Goal: Task Accomplishment & Management: Manage account settings

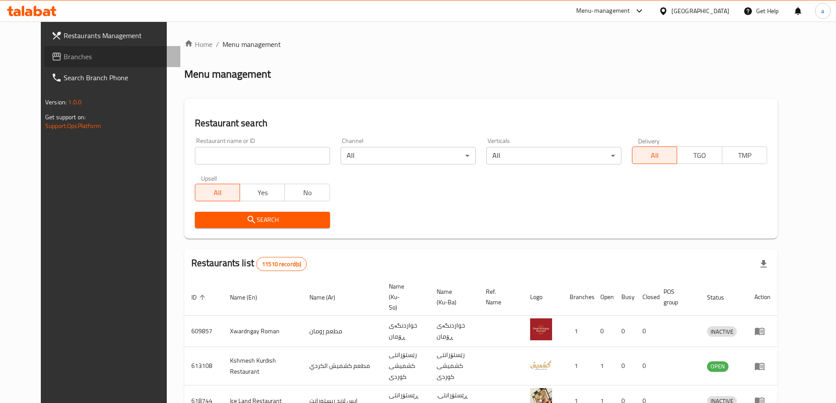
click at [91, 67] on link "Branches" at bounding box center [112, 56] width 136 height 21
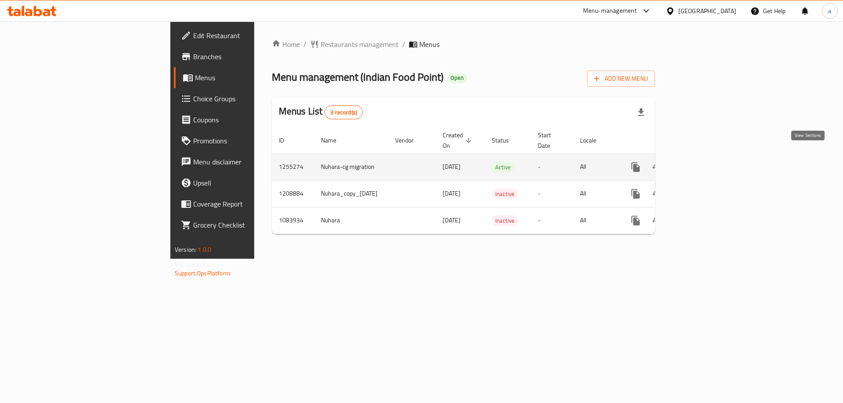
click at [704, 162] on icon "enhanced table" at bounding box center [698, 167] width 11 height 11
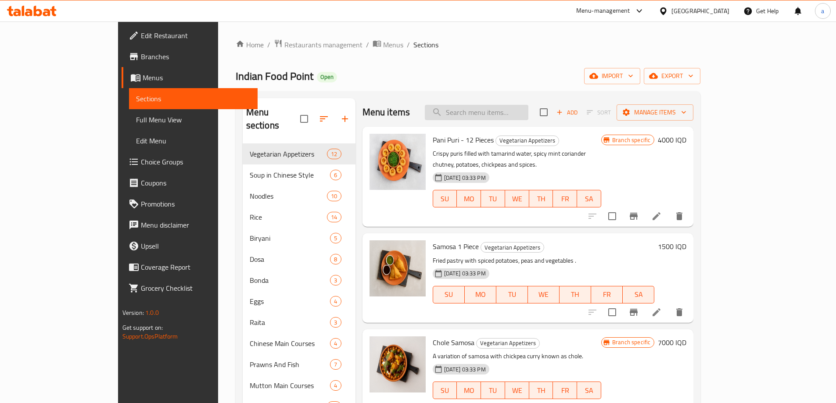
click at [521, 105] on input "search" at bounding box center [477, 112] width 104 height 15
click at [521, 110] on input "search" at bounding box center [477, 112] width 104 height 15
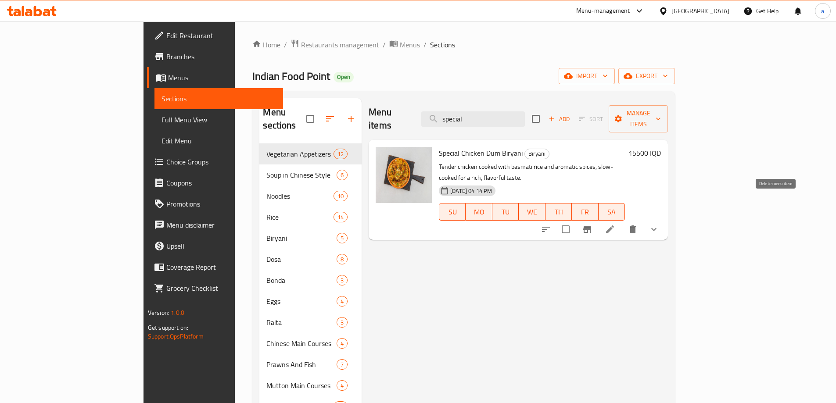
type input "special"
click at [664, 219] on button "show more" at bounding box center [653, 229] width 21 height 21
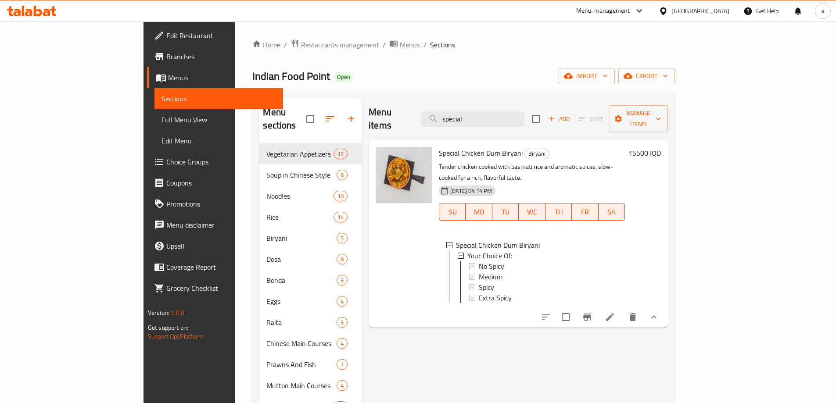
click at [622, 309] on li at bounding box center [610, 317] width 25 height 16
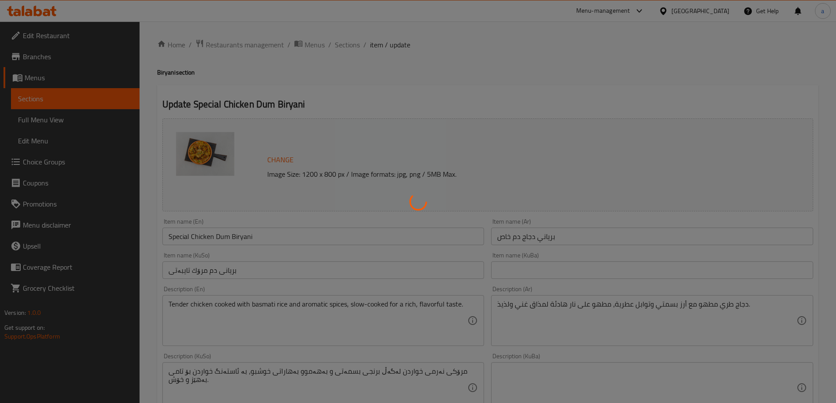
type input "إختيارك من:"
type input "هەڵبژاردنت لە:"
type input "1"
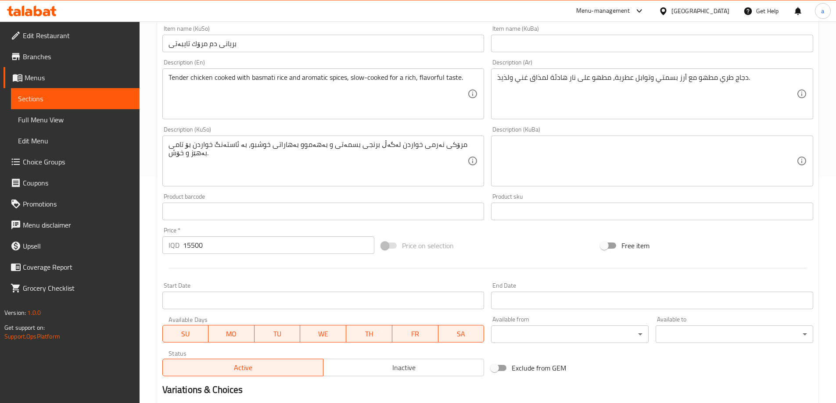
scroll to position [366, 0]
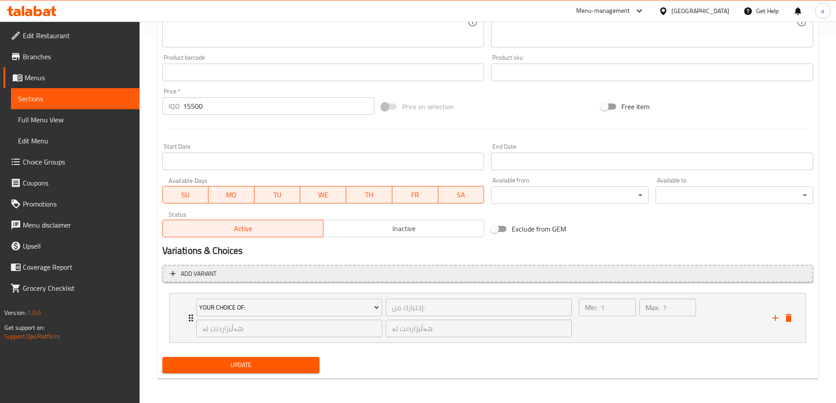
click at [448, 276] on span "Add variant" at bounding box center [487, 274] width 635 height 11
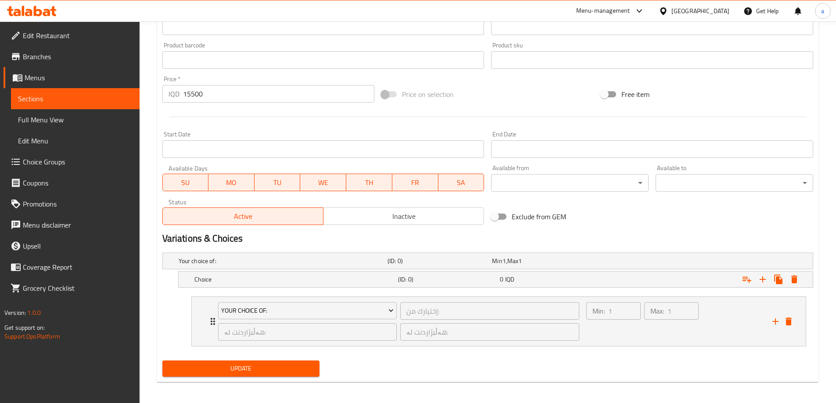
scroll to position [382, 0]
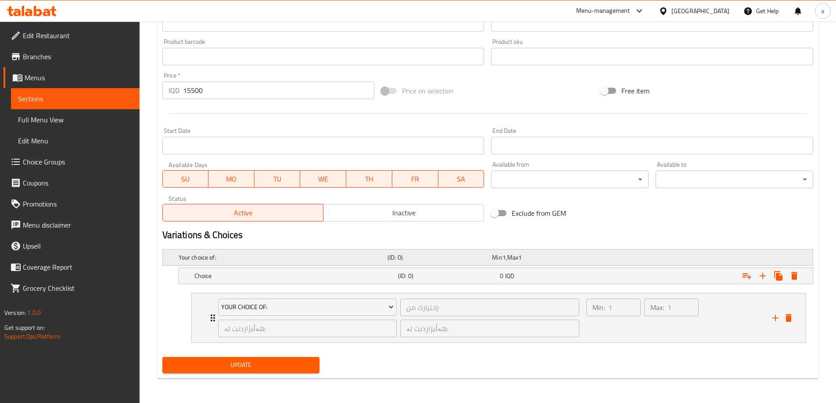
click at [488, 258] on h5 "(ID: 0)" at bounding box center [437, 257] width 101 height 9
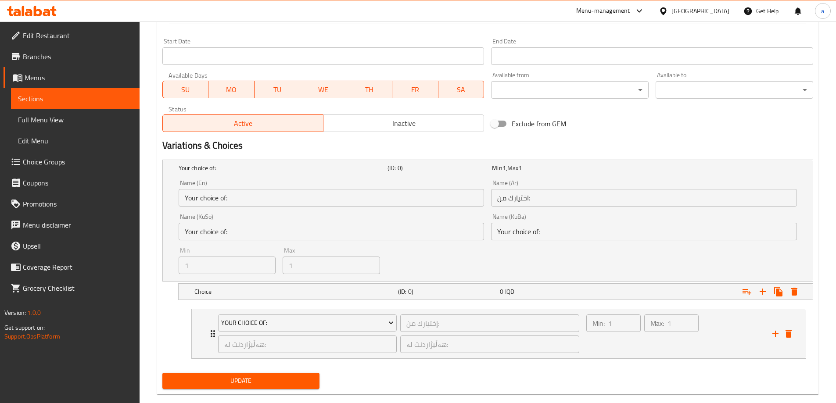
scroll to position [487, 0]
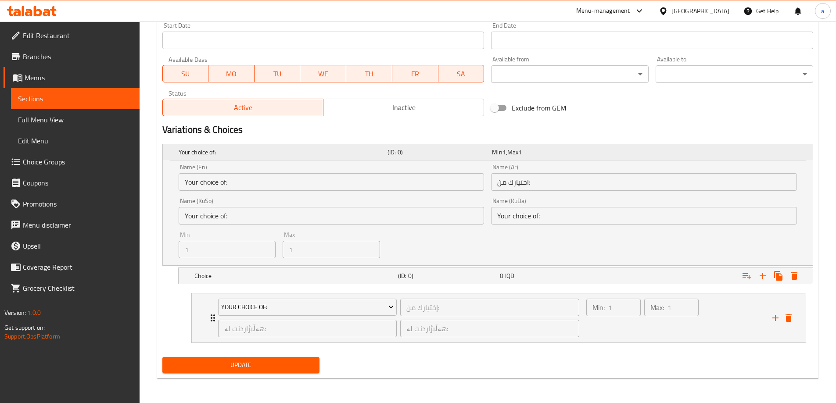
click at [473, 154] on h5 "(ID: 0)" at bounding box center [437, 152] width 101 height 9
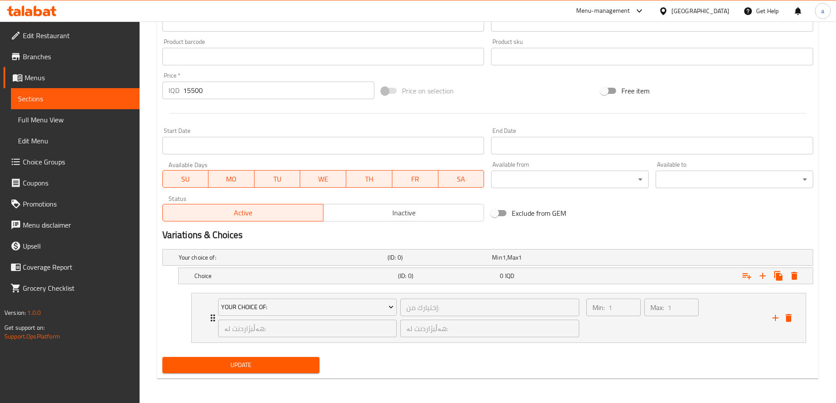
scroll to position [382, 0]
click at [484, 273] on h5 "(ID: 0)" at bounding box center [447, 276] width 98 height 9
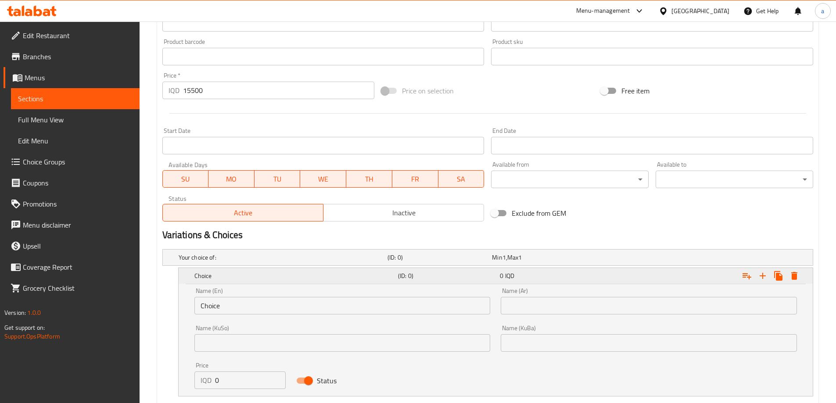
click at [484, 273] on h5 "(ID: 0)" at bounding box center [447, 276] width 98 height 9
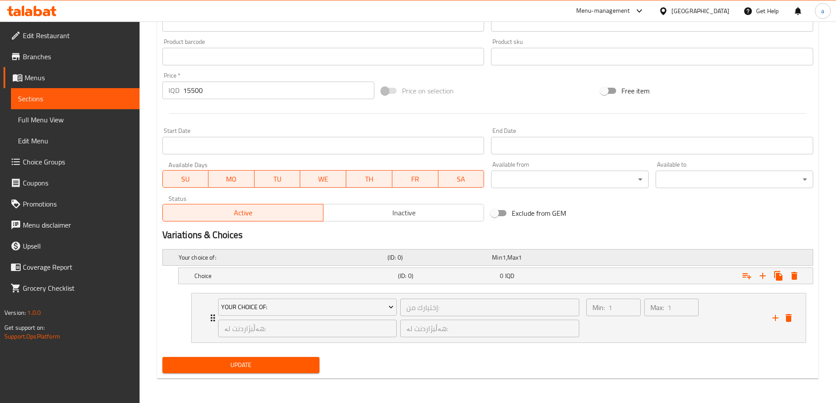
click at [261, 260] on h5 "Your choice of:" at bounding box center [281, 257] width 205 height 9
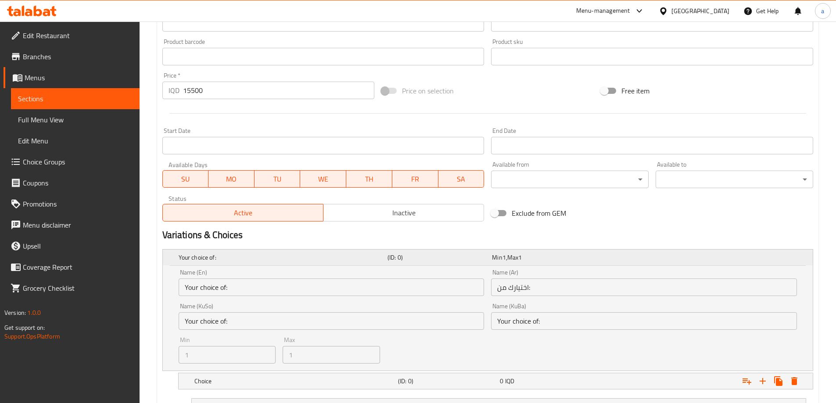
click at [261, 260] on h5 "Your choice of:" at bounding box center [281, 257] width 205 height 9
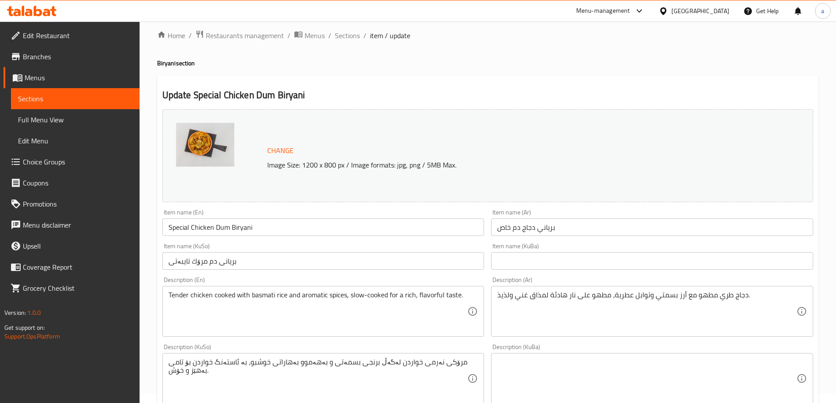
scroll to position [0, 0]
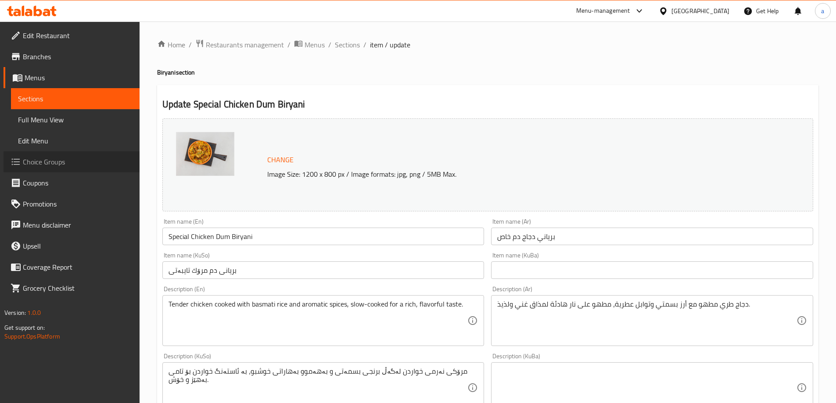
click at [96, 170] on link "Choice Groups" at bounding box center [72, 161] width 136 height 21
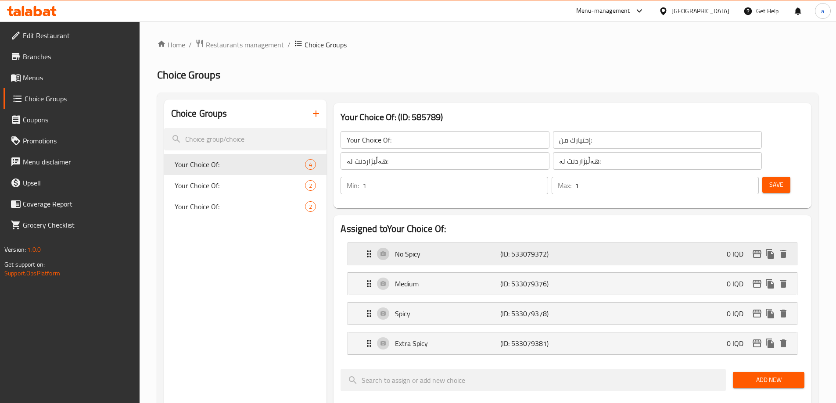
click at [426, 243] on div "No Spicy (ID: 533079372) 0 IQD" at bounding box center [575, 254] width 423 height 22
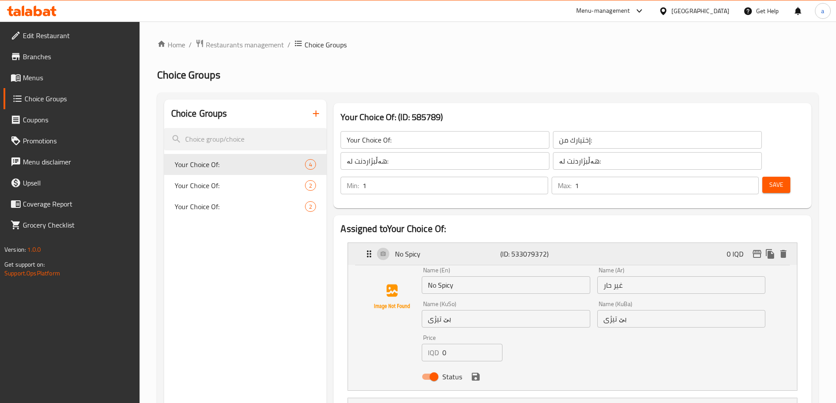
click at [429, 249] on p "No Spicy" at bounding box center [447, 254] width 105 height 11
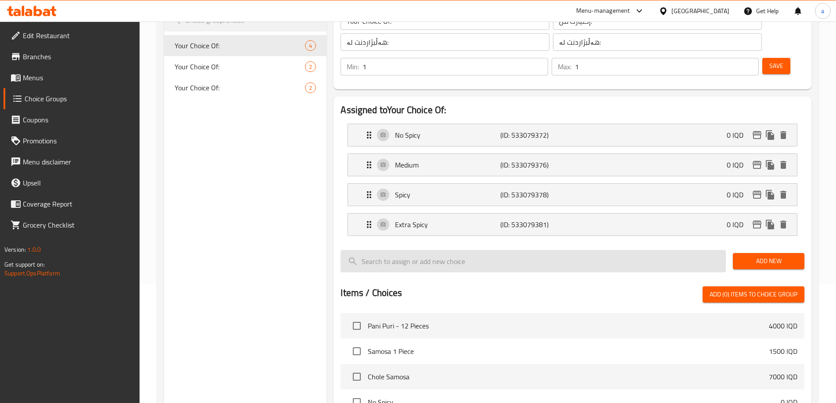
scroll to position [132, 0]
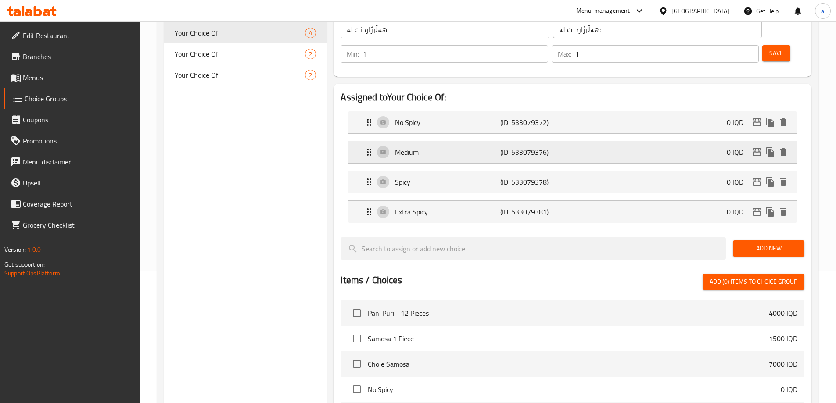
click at [487, 141] on div "Medium (ID: 533079376) 0 IQD" at bounding box center [575, 152] width 423 height 22
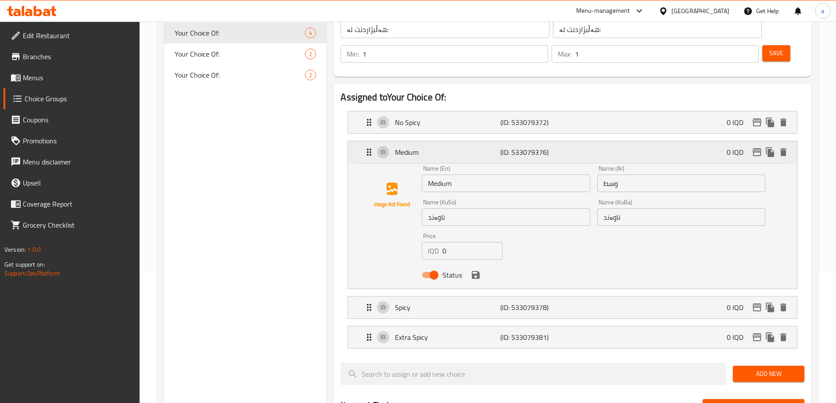
click at [487, 141] on div "Medium (ID: 533079376) 0 IQD" at bounding box center [575, 152] width 423 height 22
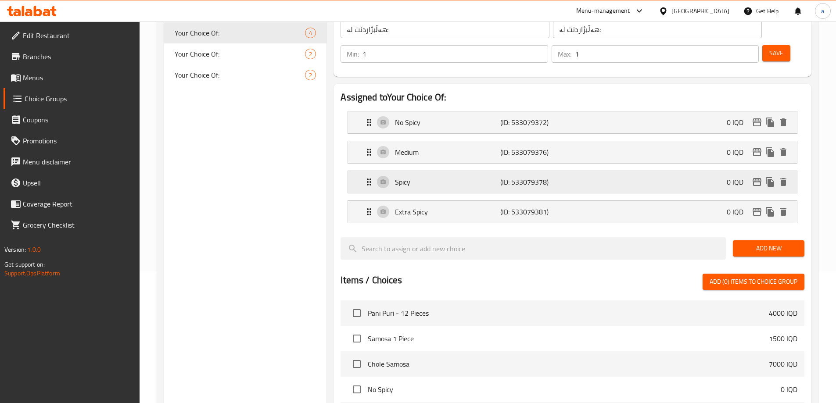
click at [492, 177] on p "Spicy" at bounding box center [447, 182] width 105 height 11
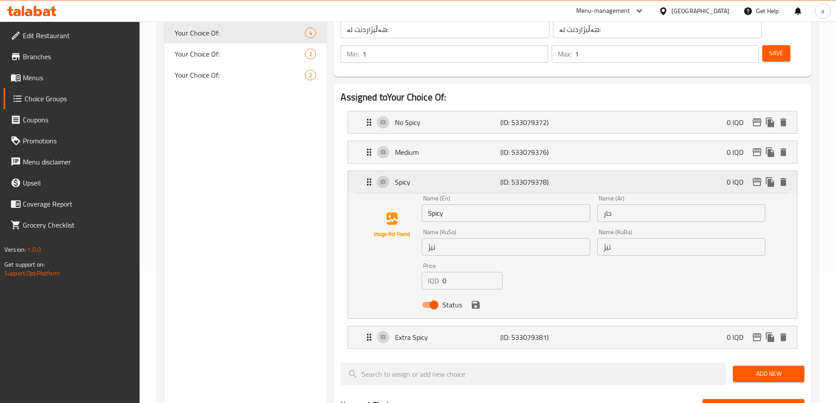
click at [492, 177] on p "Spicy" at bounding box center [447, 182] width 105 height 11
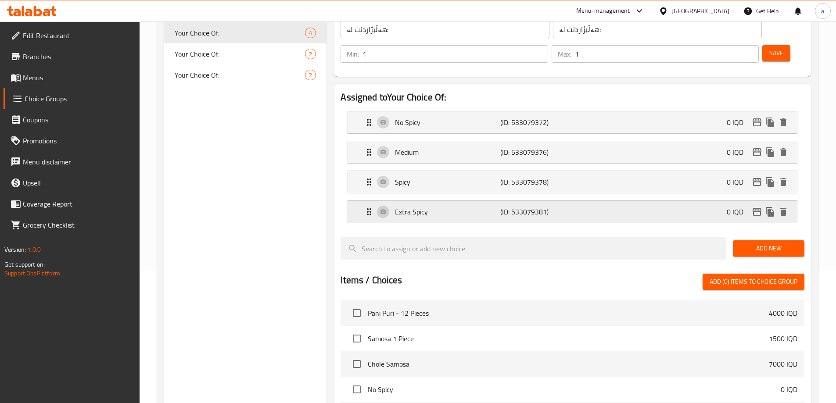
click at [483, 207] on p "Extra Spicy" at bounding box center [447, 212] width 105 height 11
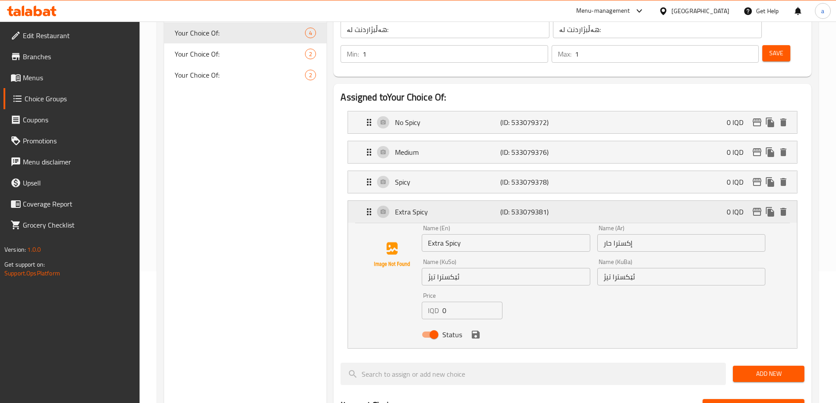
click at [483, 207] on p "Extra Spicy" at bounding box center [447, 212] width 105 height 11
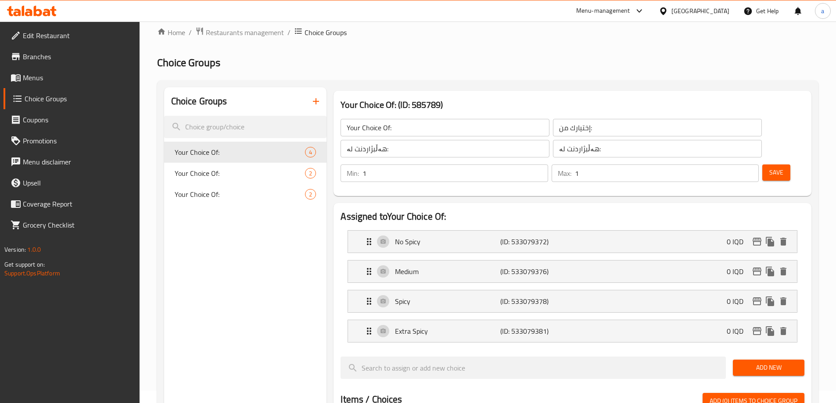
scroll to position [0, 0]
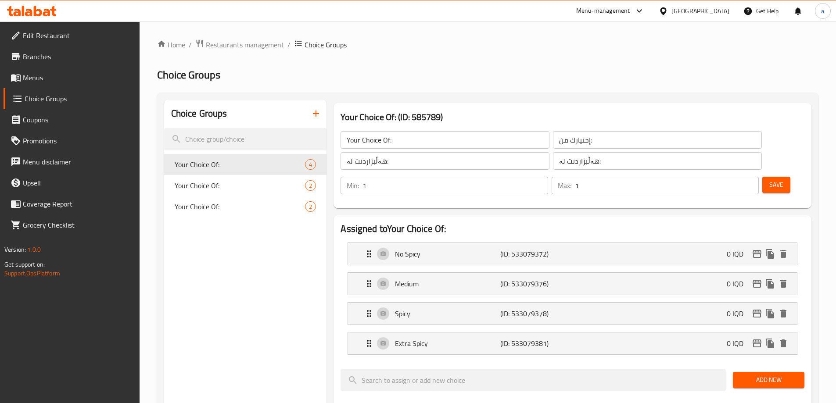
click at [84, 86] on link "Menus" at bounding box center [72, 77] width 136 height 21
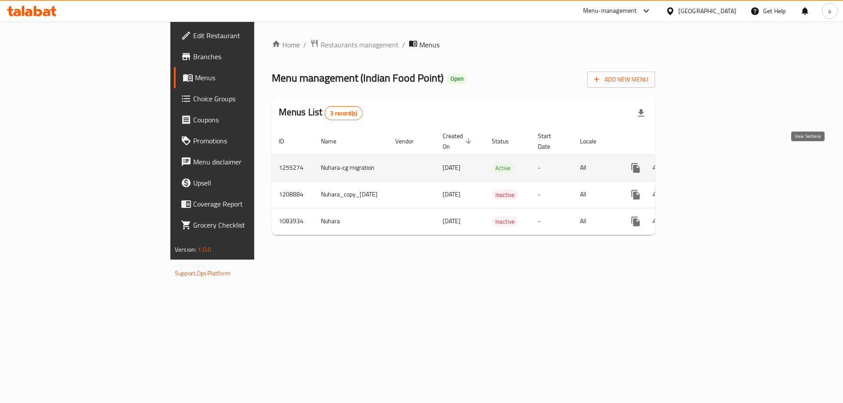
click at [709, 158] on link "enhanced table" at bounding box center [698, 168] width 21 height 21
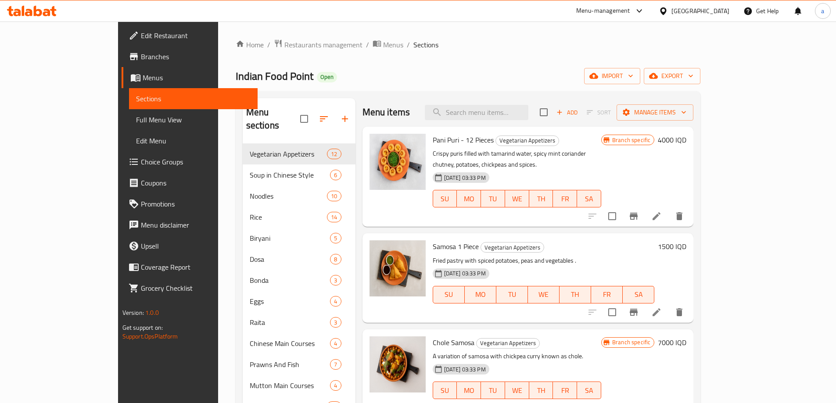
click at [136, 115] on span "Full Menu View" at bounding box center [193, 120] width 115 height 11
click at [136, 99] on span "Sections" at bounding box center [193, 98] width 115 height 11
click at [494, 117] on input "search" at bounding box center [477, 112] width 104 height 15
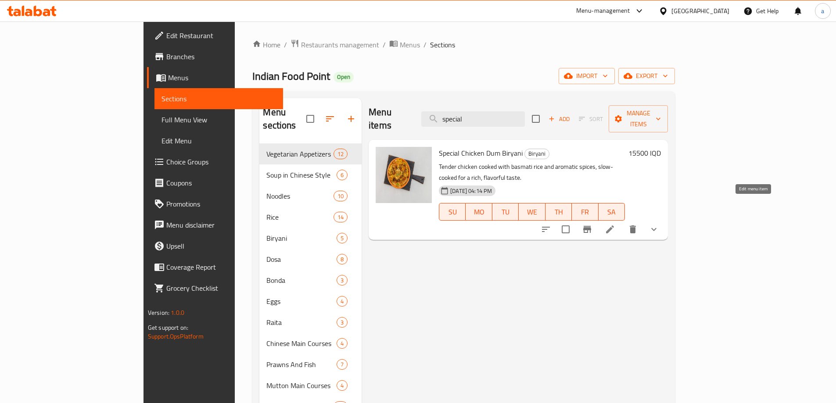
type input "special"
click at [615, 224] on icon at bounding box center [610, 229] width 11 height 11
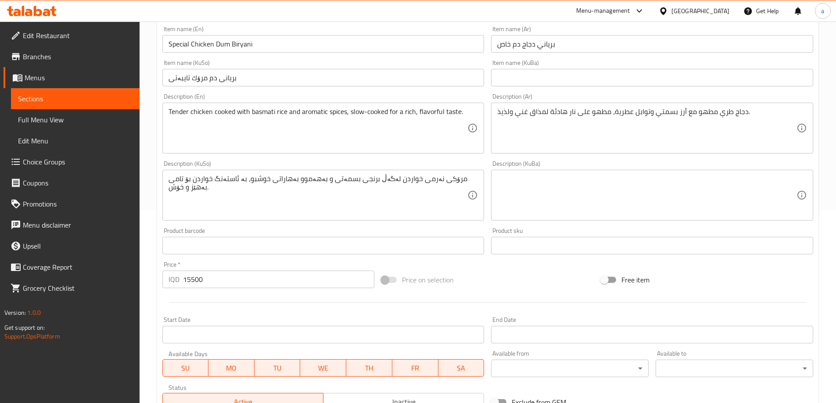
scroll to position [263, 0]
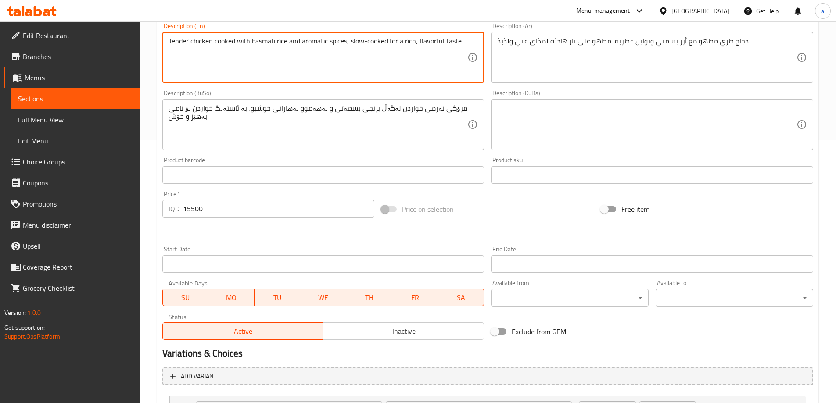
drag, startPoint x: 389, startPoint y: 41, endPoint x: 480, endPoint y: 38, distance: 91.8
type textarea "Tender chicken cooked with basmati rice and aromatic spices and slow cooked"
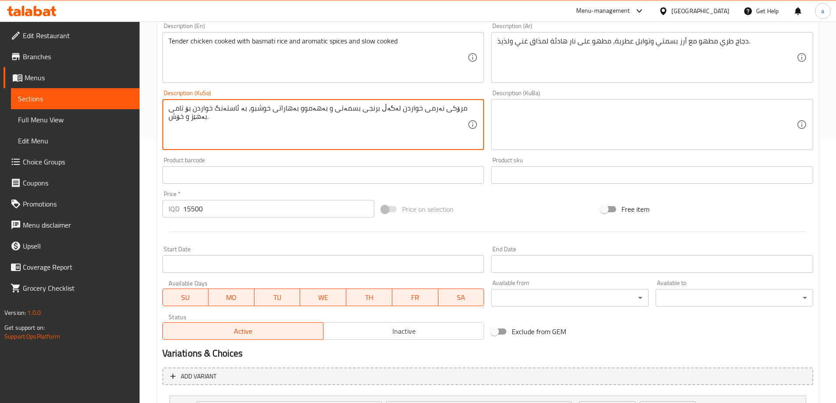
drag, startPoint x: 208, startPoint y: 111, endPoint x: 136, endPoint y: 111, distance: 71.1
drag, startPoint x: 188, startPoint y: 112, endPoint x: 143, endPoint y: 116, distance: 44.9
click at [143, 116] on div "Home / Restaurants management / Menus / Sections / item / update Biryani sectio…" at bounding box center [488, 132] width 696 height 748
click at [221, 106] on textarea "مرۆکی نەرمی خواردن لەگەڵ برنجی بسمەتی و بەهەموو بەهاراتی خوشبو، بە ئاستەنگ خوار…" at bounding box center [318, 125] width 299 height 42
drag, startPoint x: 430, startPoint y: 107, endPoint x: 438, endPoint y: 113, distance: 10.4
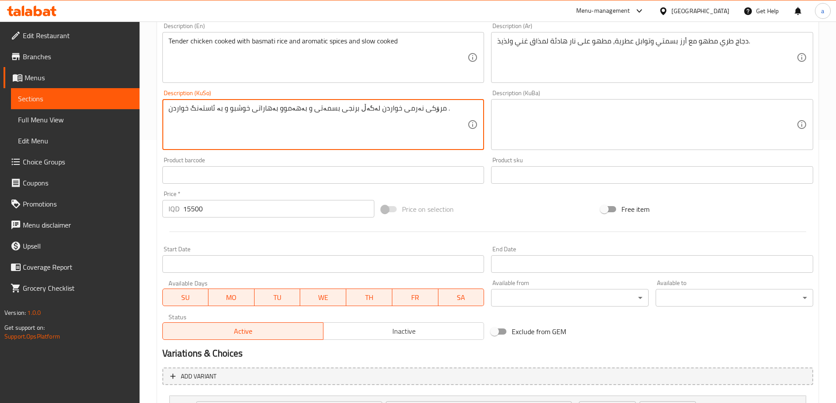
click at [438, 113] on textarea "مرۆکی نەرمی خواردن لەگەڵ برنجی بسمەتی و بەهەموو بەهاراتی خوشبو و بە ئاستەنگ خوا…" at bounding box center [318, 125] width 299 height 42
type textarea "مرۆکی نەرمی خواردن لەگەڵ برنجی بەسمەتی و بەهەموو بەهاراتی خوشبو و بە ئاستەنگ خو…"
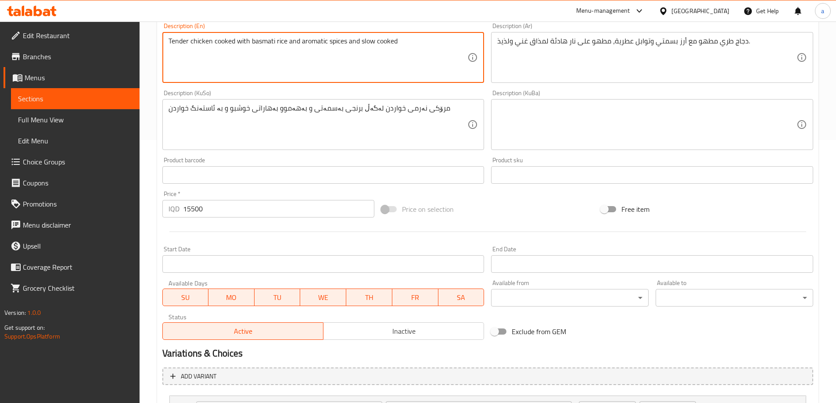
drag, startPoint x: 300, startPoint y: 41, endPoint x: 346, endPoint y: 44, distance: 45.7
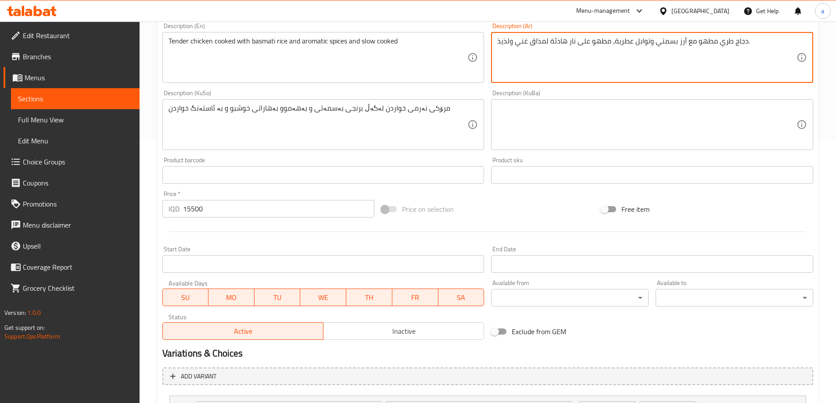
drag, startPoint x: 547, startPoint y: 42, endPoint x: 485, endPoint y: 44, distance: 61.9
click at [558, 42] on textarea "دجاج طري مطهو مع أرز بسمتي وتوابل عطرية، مطهو على نار هادئة ." at bounding box center [646, 58] width 299 height 42
type textarea "دجاج طري مطهو مع أرز بسمتي وتوابل عطرية ومطهو على نار هادئة ."
click at [168, 108] on div "مرۆکی نەرمی خواردن لەگەڵ برنجی بەسمەتی و بەهەموو بەهاراتی خوشبو و بە ئاستەنگ خو…" at bounding box center [323, 124] width 322 height 51
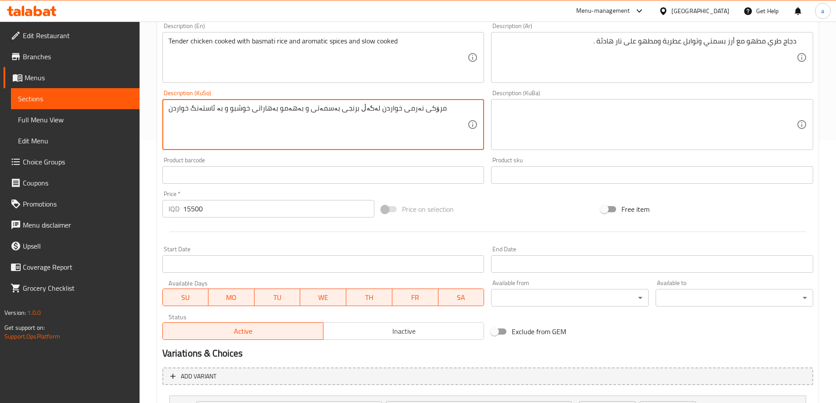
type textarea "مرۆکی نەرمی خواردن لەگەڵ برنجی بەسمەتی و بەهەموو بەهاراتی خوشبو و بە ئاستەنگ خو…"
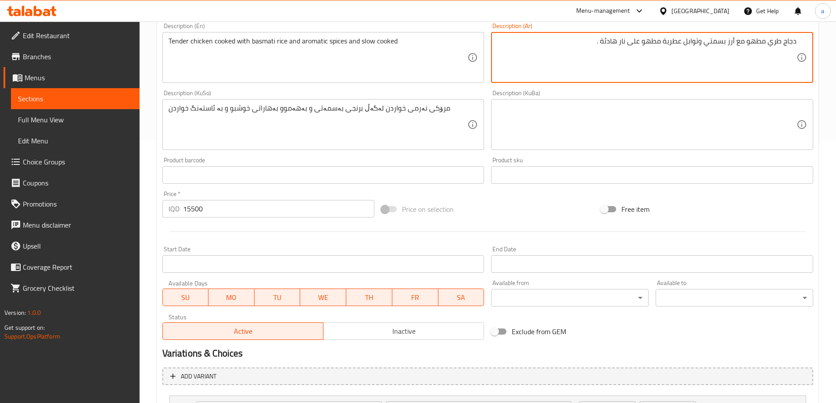
type textarea "دجاج طري مطهو مع أرز بسمتي وتوابل عطرية مطهو على نار هادئة ."
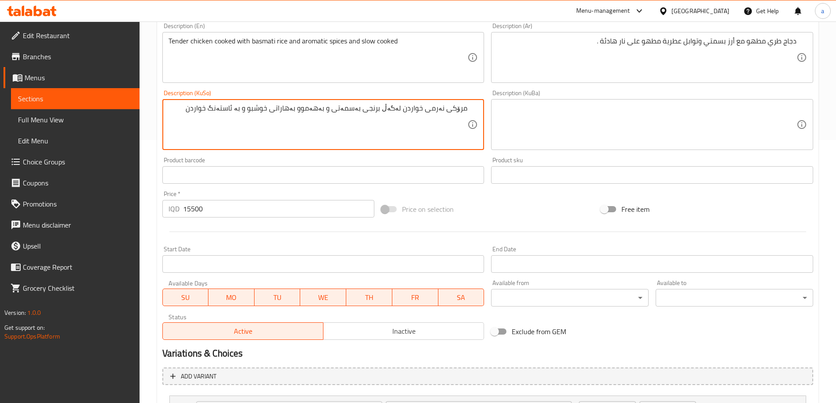
drag, startPoint x: 207, startPoint y: 111, endPoint x: 255, endPoint y: 116, distance: 48.6
click at [255, 116] on textarea "مرۆکی نەرمی خواردن لەگەڵ برنجی بەسمەتی و بەهەموو بەهاراتی خوشبو و بە ئاستەنگ خو…" at bounding box center [318, 125] width 299 height 42
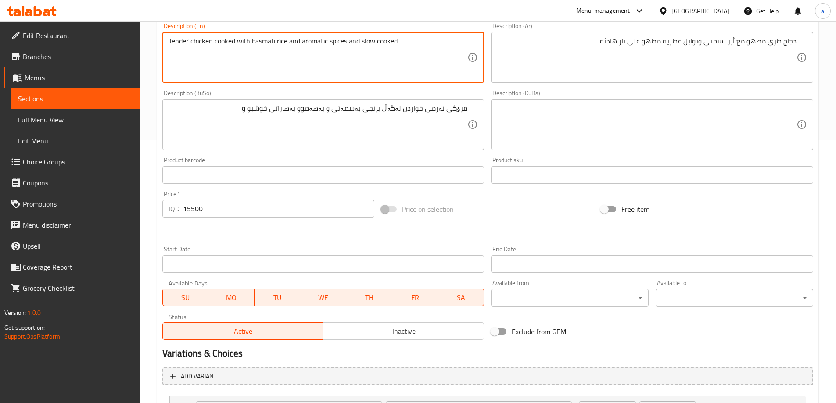
drag, startPoint x: 361, startPoint y: 40, endPoint x: 437, endPoint y: 40, distance: 76.4
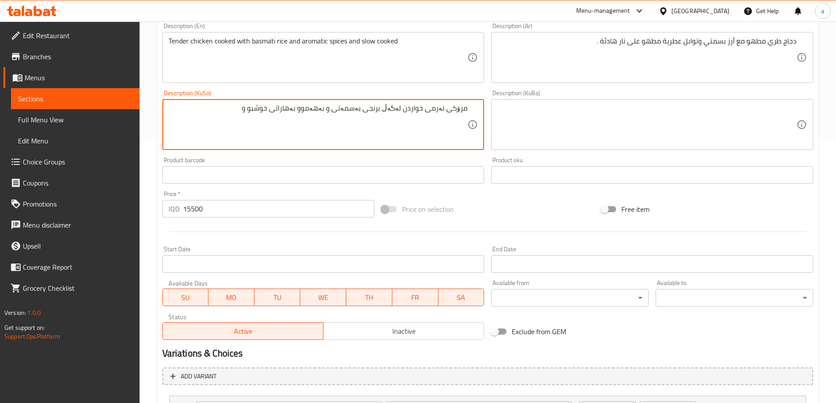
paste textarea "cooked"
paste textarea "بە هێواشی کوڵاوە"
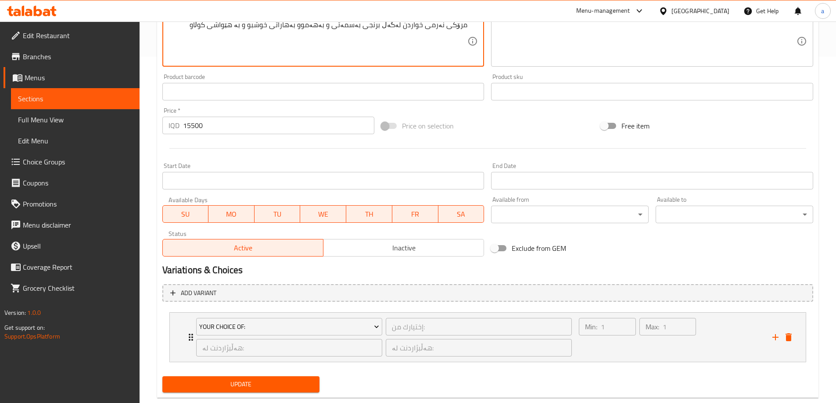
scroll to position [366, 0]
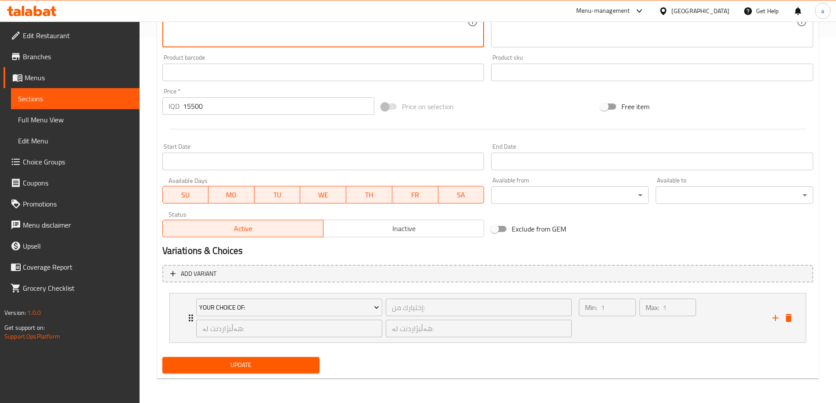
type textarea "مرۆکی نەرمی خواردن لەگەڵ برنجی بەسمەتی و بەهەموو بەهاراتی خوشبو و بە هێواشی کوڵ…"
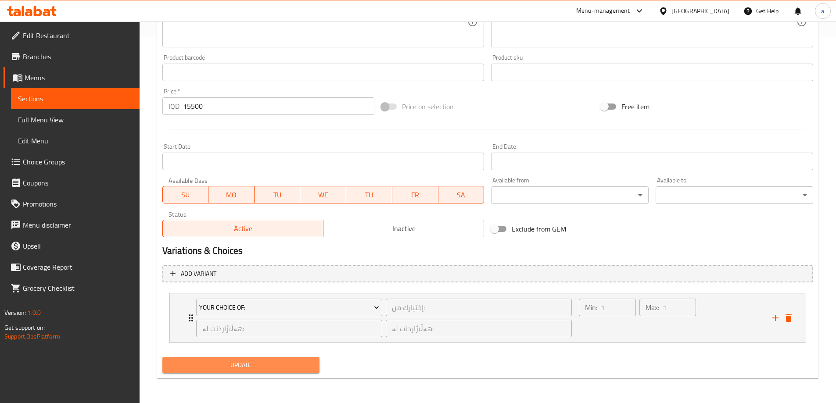
click at [258, 365] on span "Update" at bounding box center [240, 365] width 143 height 11
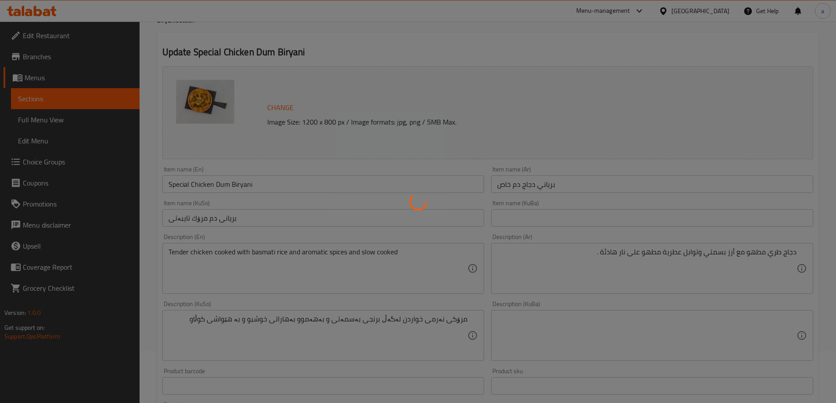
scroll to position [0, 0]
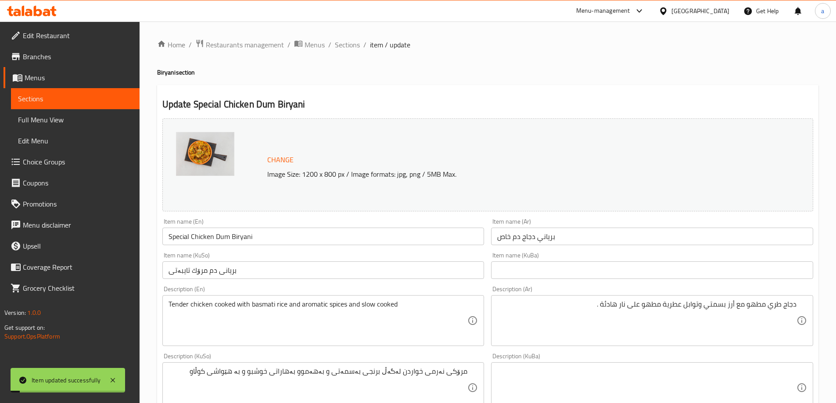
click at [117, 126] on link "Full Menu View" at bounding box center [75, 119] width 129 height 21
click at [74, 118] on span "Full Menu View" at bounding box center [75, 120] width 115 height 11
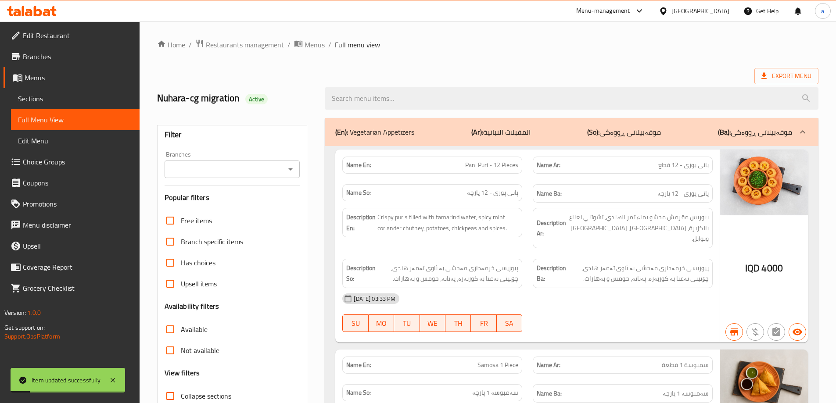
click at [290, 164] on icon "Open" at bounding box center [290, 169] width 11 height 11
click at [293, 169] on icon "Open" at bounding box center [290, 169] width 11 height 11
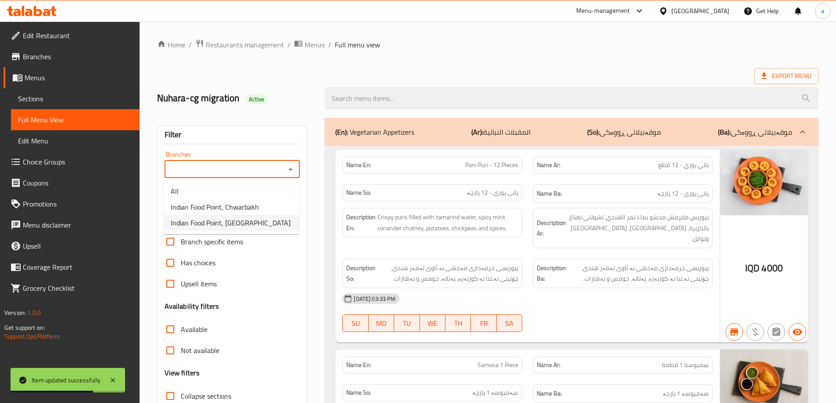
click at [272, 217] on li "Indian Food Point, Ankawa" at bounding box center [232, 223] width 136 height 16
type input "Indian Food Point, Ankawa"
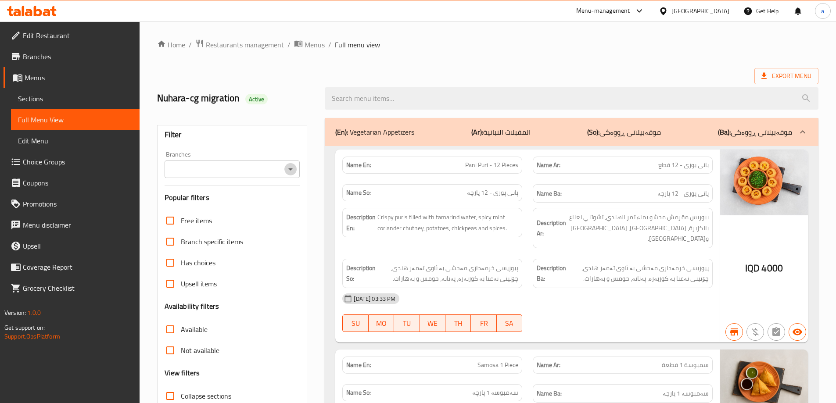
click at [290, 169] on icon "Open" at bounding box center [290, 170] width 4 height 2
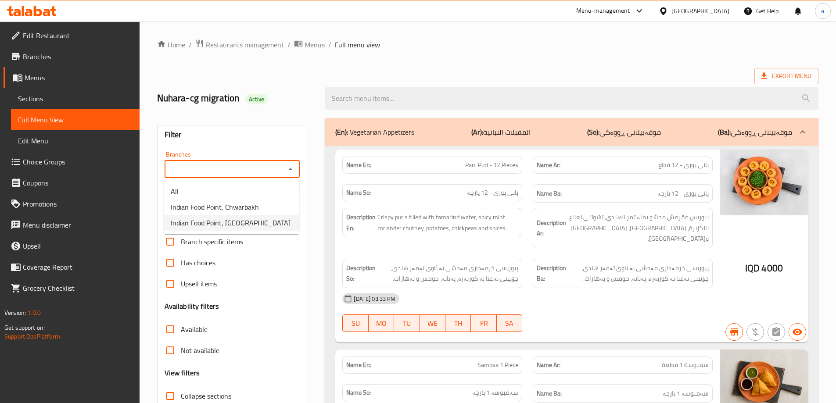
click at [273, 220] on li "Indian Food Point, Ankawa" at bounding box center [232, 223] width 136 height 16
type input "Indian Food Point, Ankawa"
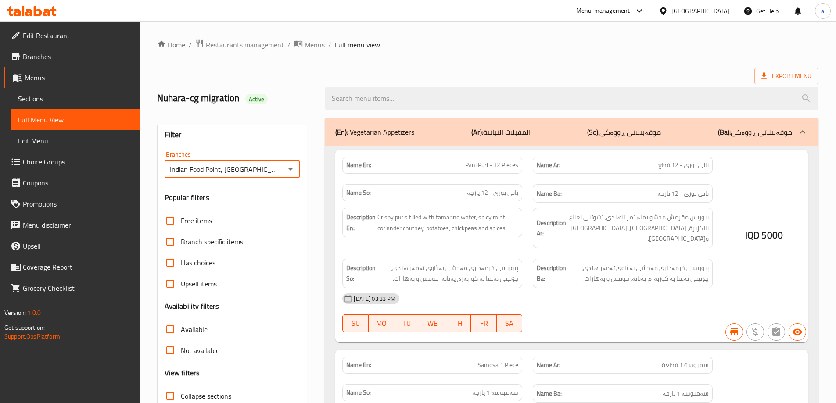
click at [423, 108] on div at bounding box center [418, 201] width 836 height 403
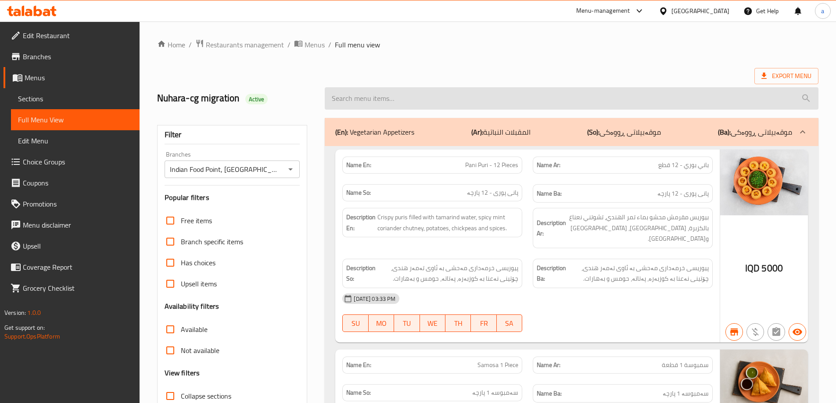
click at [427, 100] on input "search" at bounding box center [572, 98] width 494 height 22
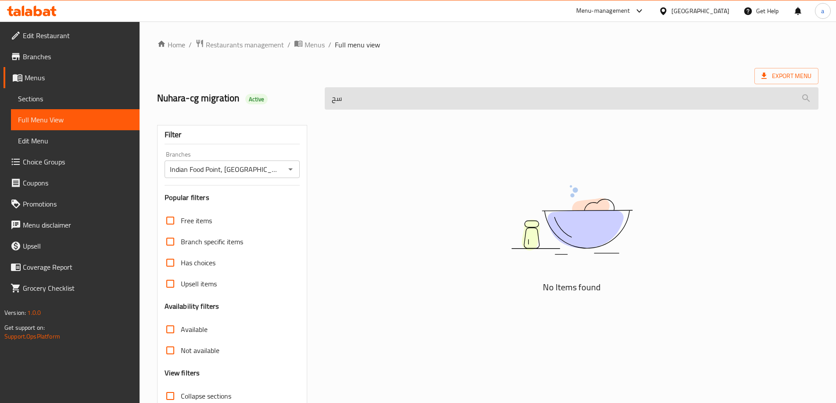
type input "س"
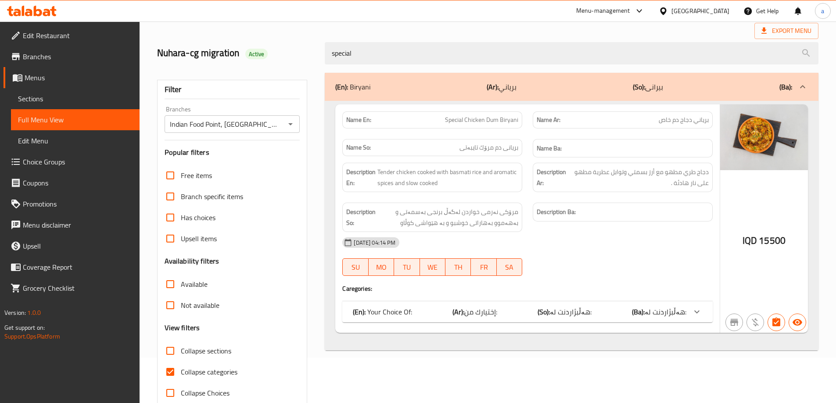
scroll to position [64, 0]
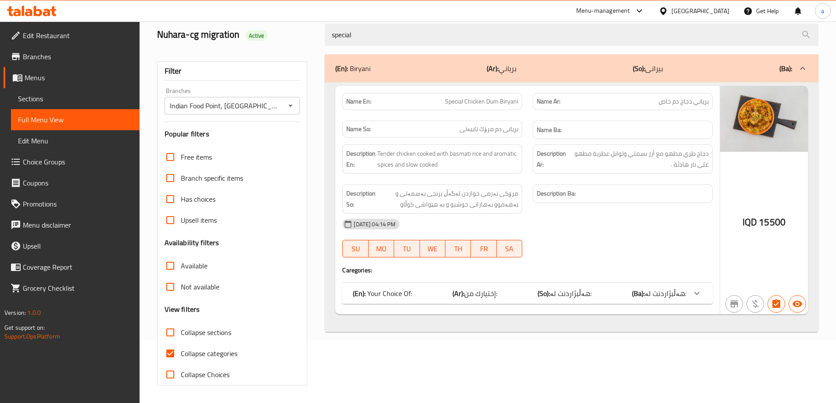
type input "special"
click at [203, 358] on span "Collapse categories" at bounding box center [209, 353] width 57 height 11
click at [181, 358] on input "Collapse categories" at bounding box center [170, 353] width 21 height 21
checkbox input "false"
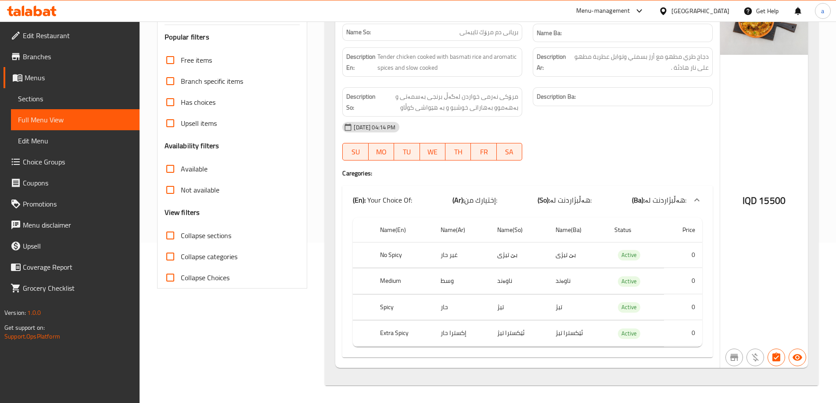
scroll to position [29, 0]
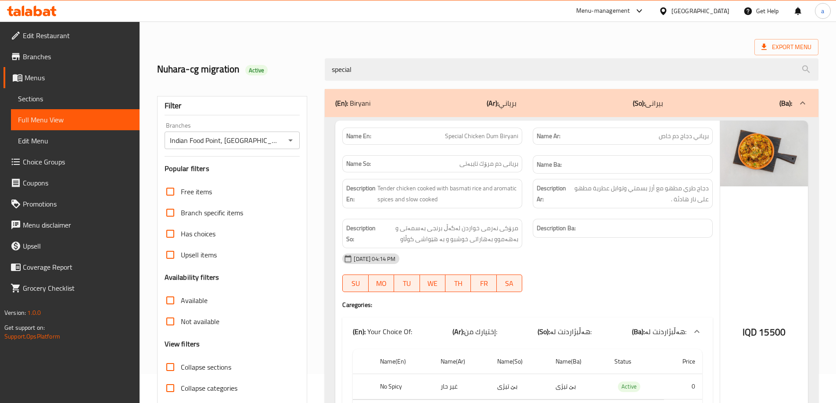
click at [75, 101] on span "Sections" at bounding box center [75, 98] width 115 height 11
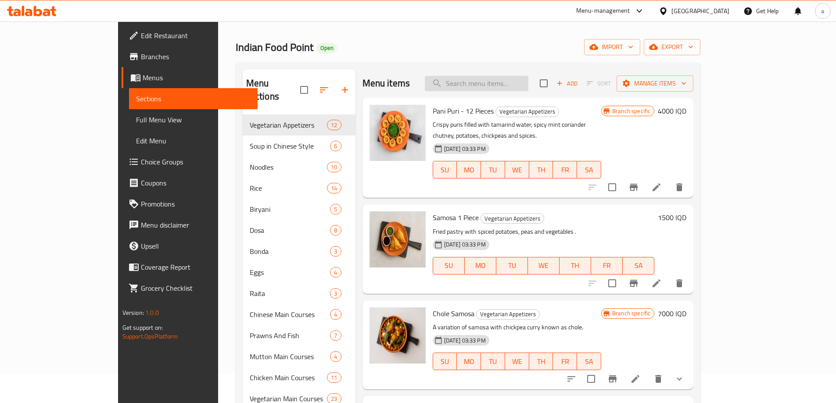
click at [496, 90] on input "search" at bounding box center [477, 83] width 104 height 15
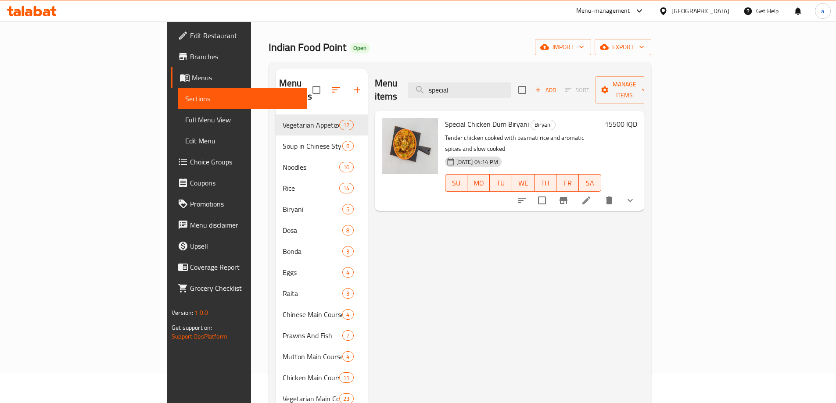
type input "special"
click at [599, 193] on li at bounding box center [586, 201] width 25 height 16
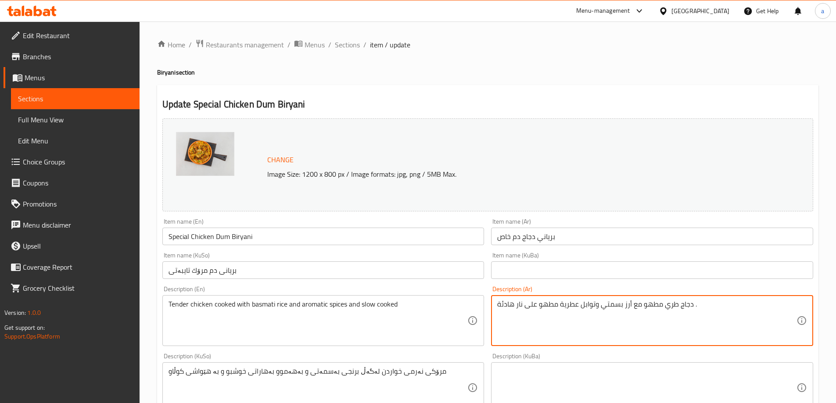
drag, startPoint x: 557, startPoint y: 305, endPoint x: 498, endPoint y: 304, distance: 59.3
click at [595, 309] on textarea "دجاج طري مطهو مع أرز بسمتي وتوابل عطرية مطهو على نار هادئة ." at bounding box center [646, 321] width 299 height 42
paste textarea "مطبوخ ببطء"
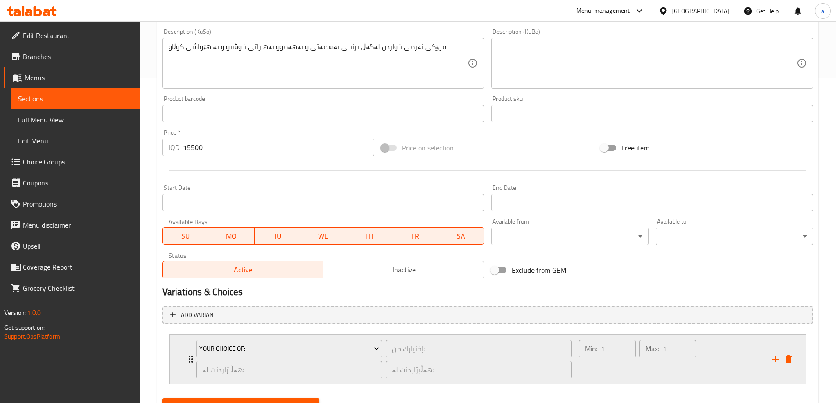
scroll to position [366, 0]
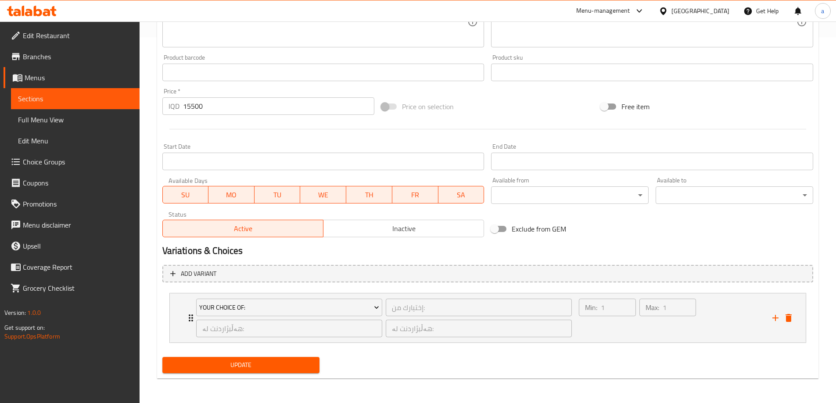
type textarea "دجاج طري مطهو مع أرز بسمتي، توابل عطرية ومطبوخ ببطء"
click at [304, 367] on span "Update" at bounding box center [240, 365] width 143 height 11
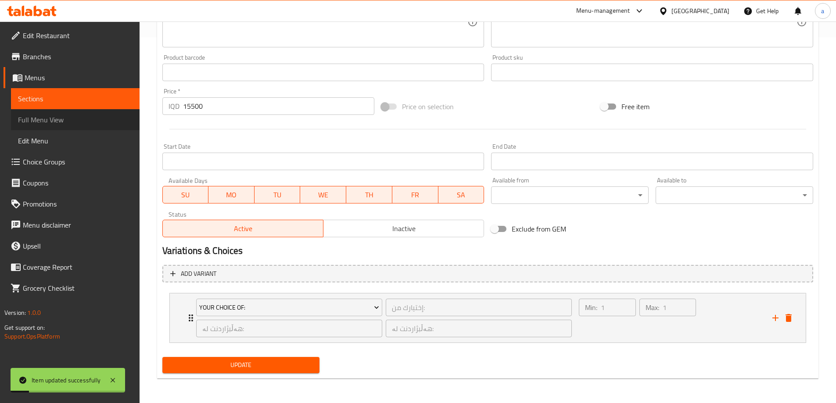
click at [98, 122] on span "Full Menu View" at bounding box center [75, 120] width 115 height 11
click at [119, 120] on span "Full Menu View" at bounding box center [75, 120] width 115 height 11
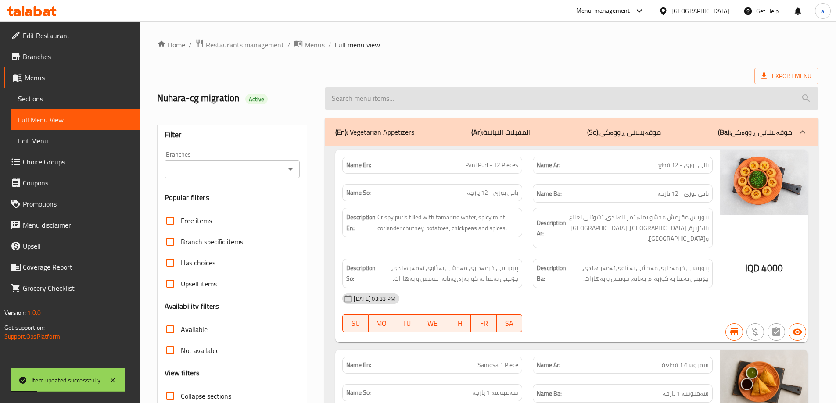
click at [466, 91] on input "search" at bounding box center [572, 98] width 494 height 22
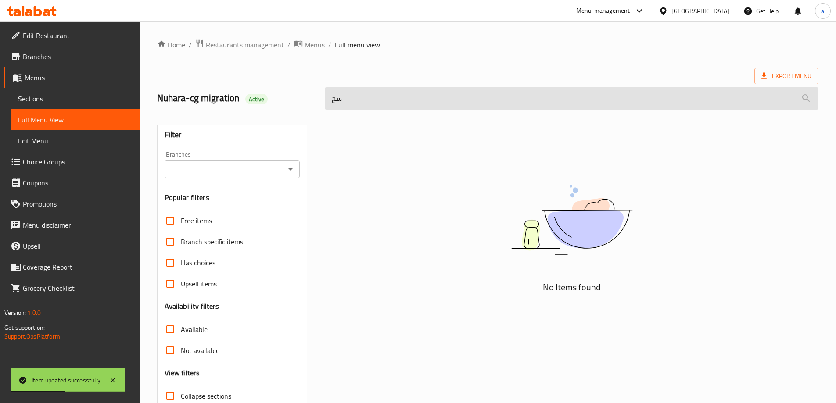
type input "س"
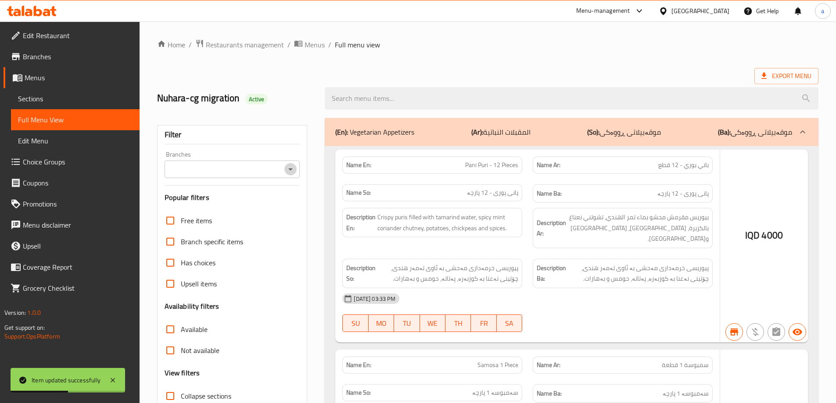
click at [292, 171] on icon "Open" at bounding box center [290, 169] width 11 height 11
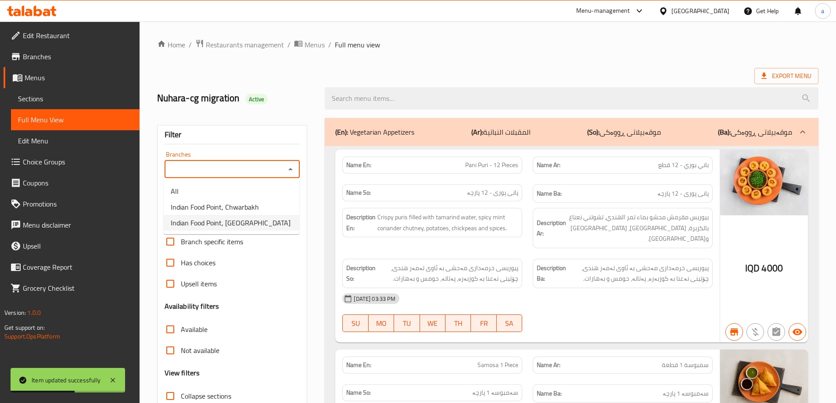
click at [274, 222] on li "Indian Food Point, Ankawa" at bounding box center [232, 223] width 136 height 16
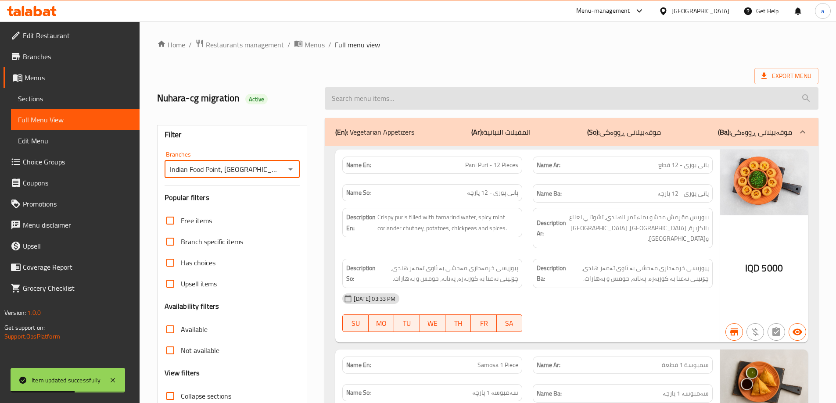
type input "Indian Food Point, Ankawa"
click at [428, 100] on input "search" at bounding box center [572, 98] width 494 height 22
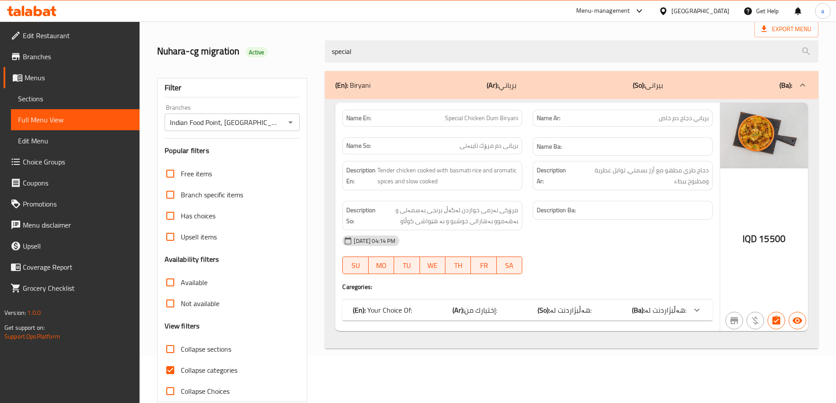
scroll to position [64, 0]
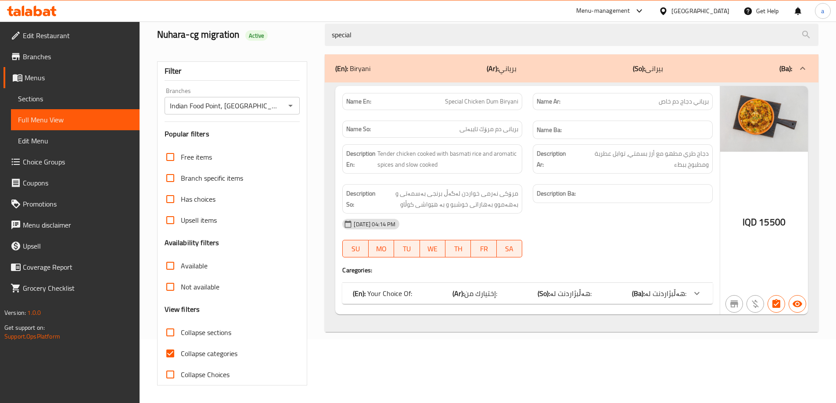
type input "special"
click at [556, 287] on span "هەڵبژاردنت لە:" at bounding box center [571, 293] width 42 height 13
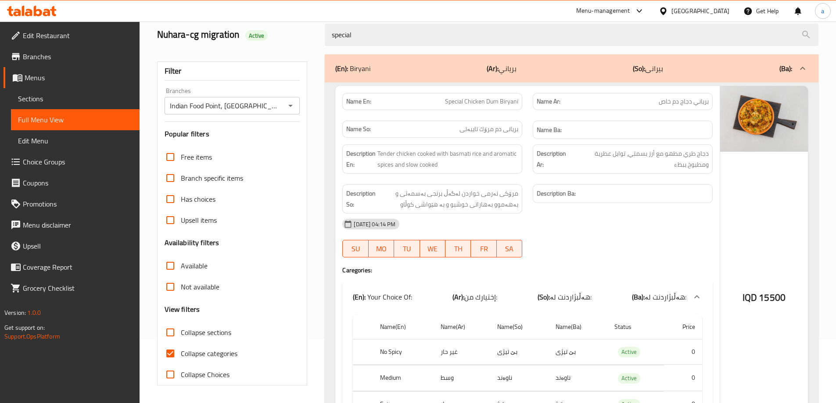
click at [233, 356] on span "Collapse categories" at bounding box center [209, 353] width 57 height 11
click at [181, 356] on input "Collapse categories" at bounding box center [170, 353] width 21 height 21
checkbox input "false"
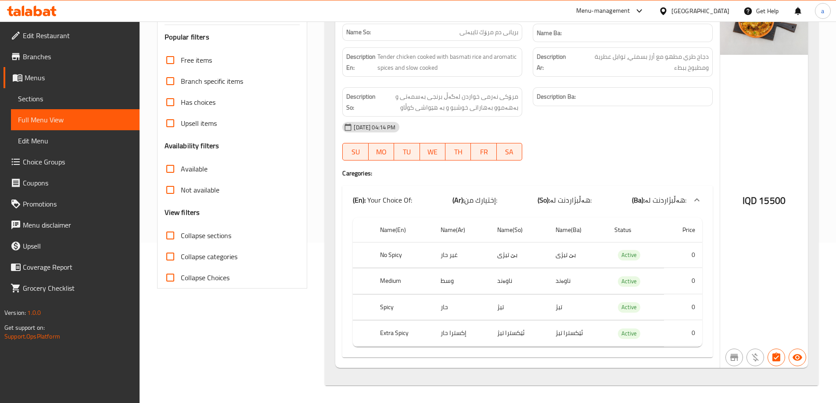
scroll to position [29, 0]
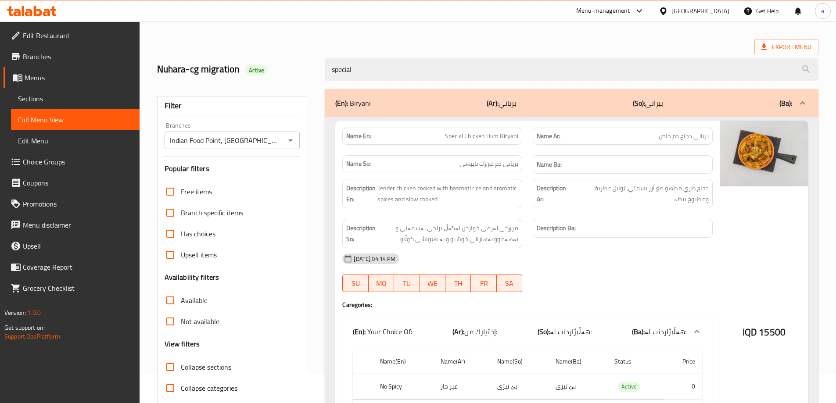
click at [102, 92] on link "Sections" at bounding box center [75, 98] width 129 height 21
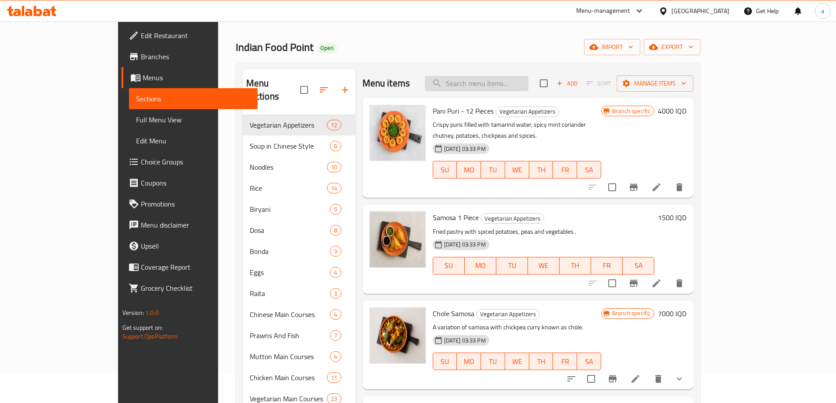
click at [516, 89] on input "search" at bounding box center [477, 83] width 104 height 15
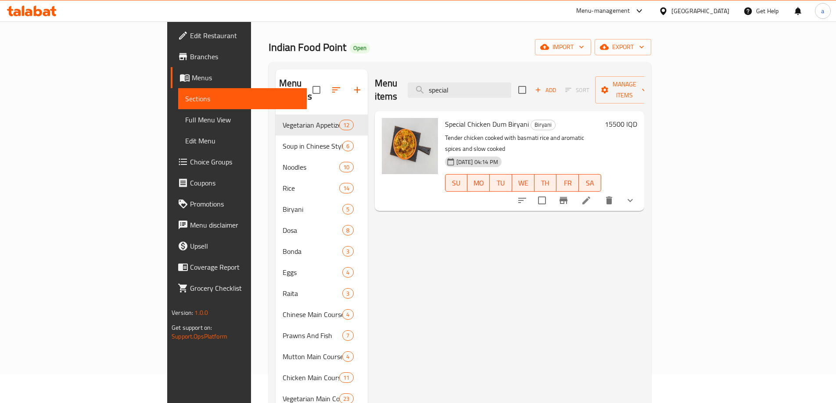
type input "special"
click at [592, 195] on icon at bounding box center [586, 200] width 11 height 11
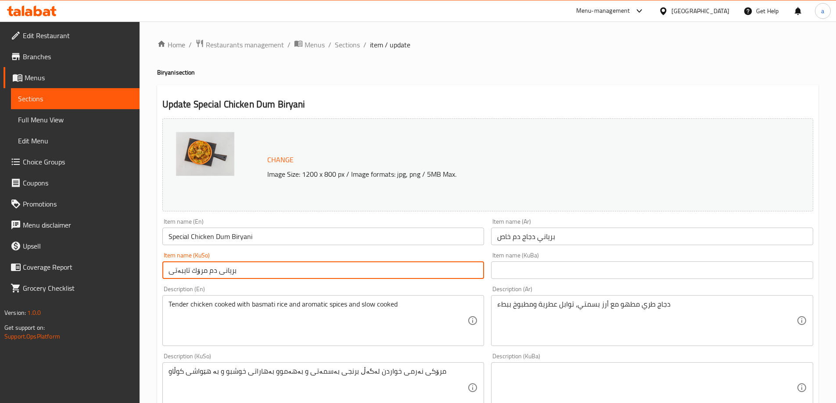
click at [191, 271] on input "بریانی دم مرۆك تایبەتی" at bounding box center [323, 271] width 322 height 18
drag, startPoint x: 244, startPoint y: 270, endPoint x: 141, endPoint y: 272, distance: 103.6
click at [141, 272] on div "Home / Restaurants management / Menus / Sections / item / update Biryani sectio…" at bounding box center [488, 396] width 696 height 748
click at [190, 273] on input "بریانی مریشکی دم تایبەت" at bounding box center [323, 271] width 322 height 18
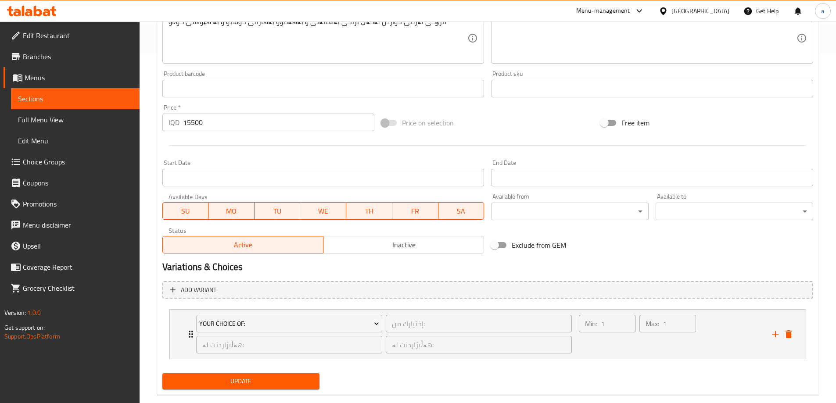
scroll to position [366, 0]
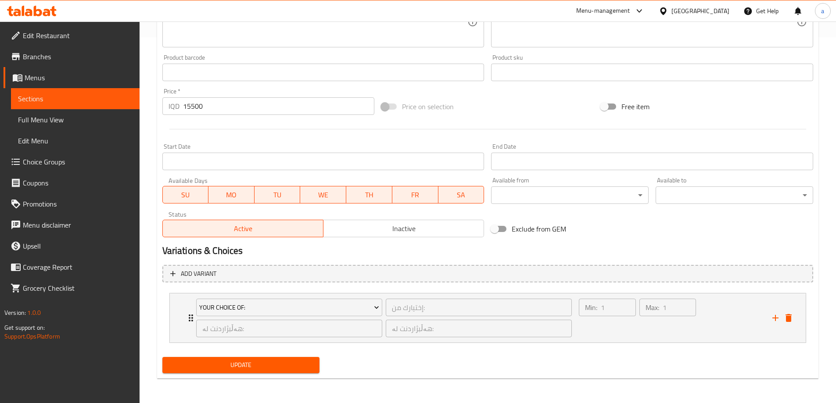
type input "بریانی مریشکی دەم تایبەت"
click at [277, 370] on span "Update" at bounding box center [240, 365] width 143 height 11
click at [93, 123] on span "Full Menu View" at bounding box center [75, 120] width 115 height 11
click at [100, 115] on span "Full Menu View" at bounding box center [75, 120] width 115 height 11
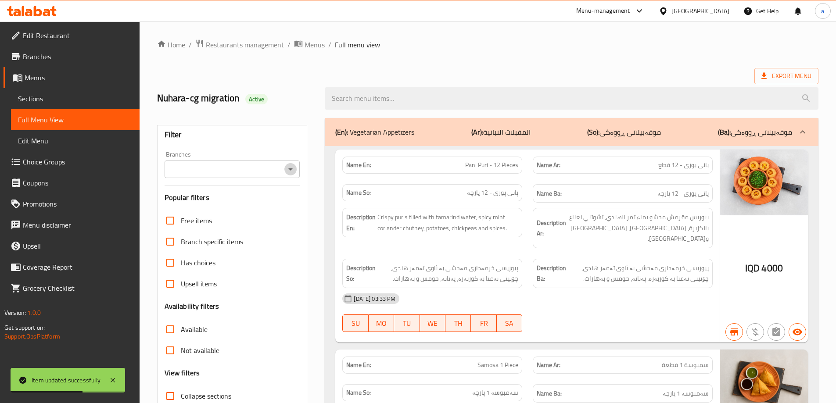
click at [288, 172] on icon "Open" at bounding box center [290, 169] width 11 height 11
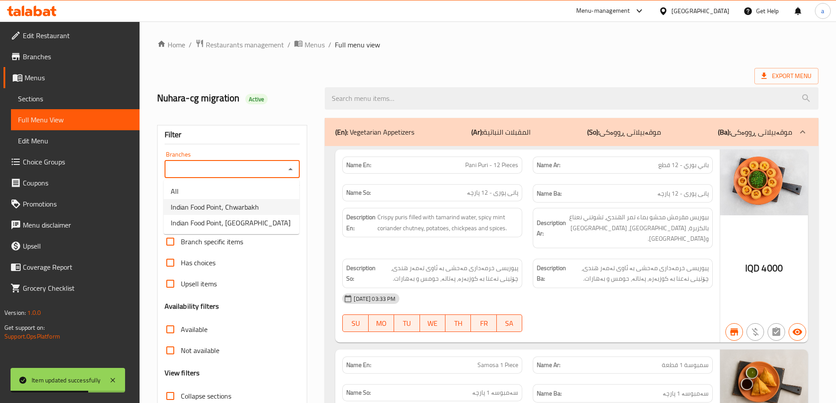
click at [263, 219] on li "Indian Food Point, Ankawa" at bounding box center [232, 223] width 136 height 16
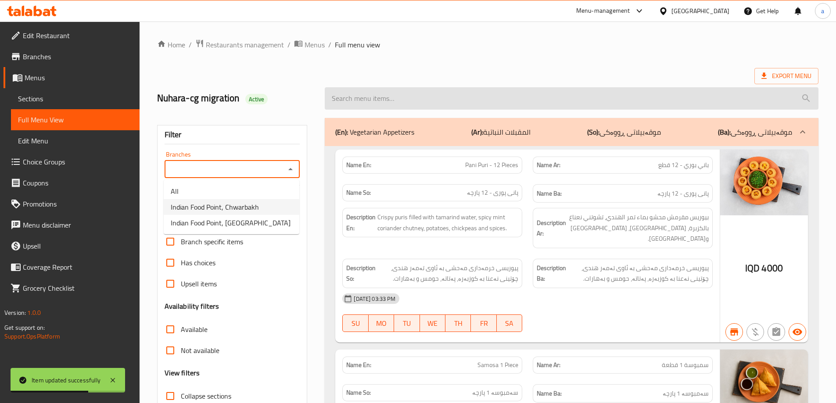
type input "Indian Food Point, Ankawa"
click at [440, 103] on input "search" at bounding box center [572, 98] width 494 height 22
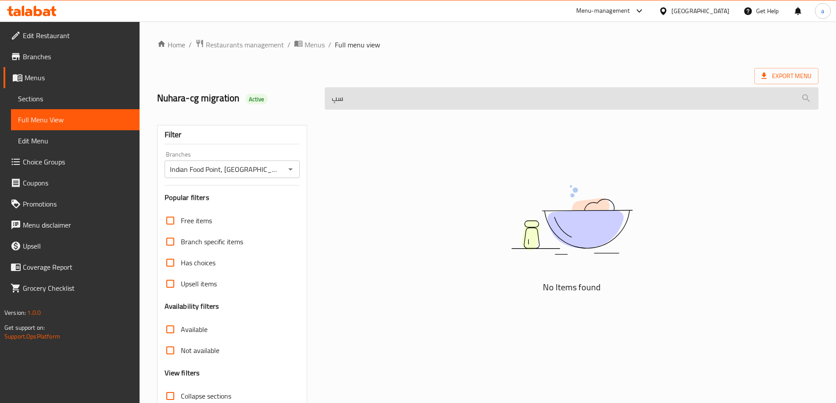
type input "س"
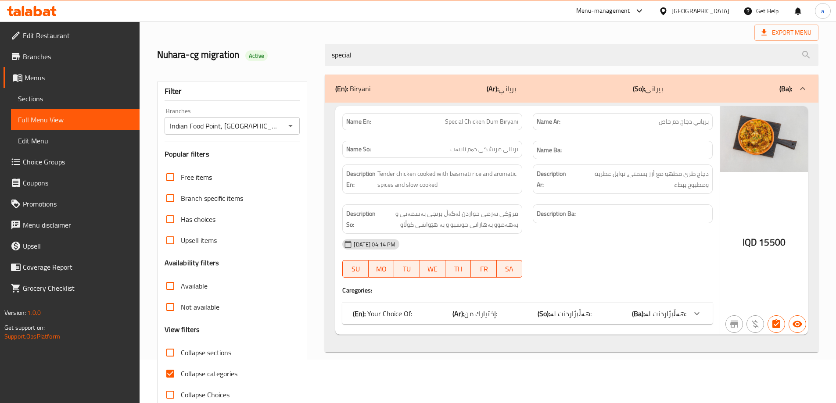
scroll to position [64, 0]
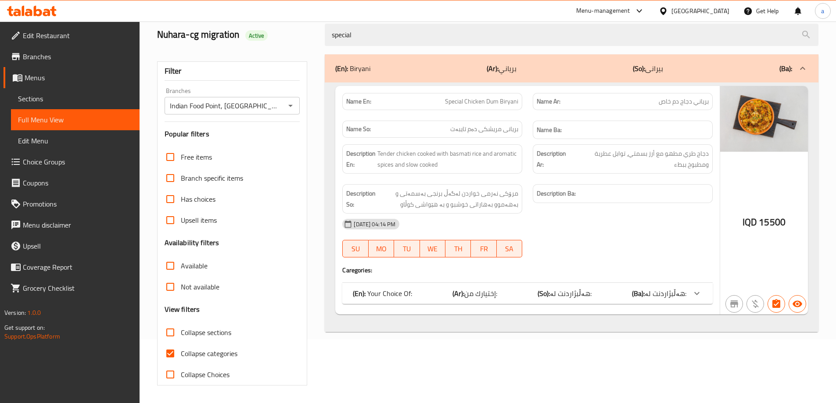
type input "special"
click at [196, 348] on span "Collapse categories" at bounding box center [209, 353] width 57 height 11
click at [181, 348] on input "Collapse categories" at bounding box center [170, 353] width 21 height 21
checkbox input "false"
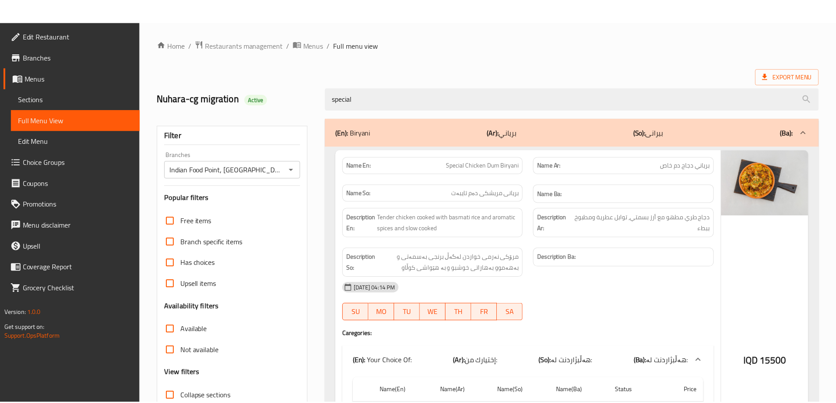
scroll to position [161, 0]
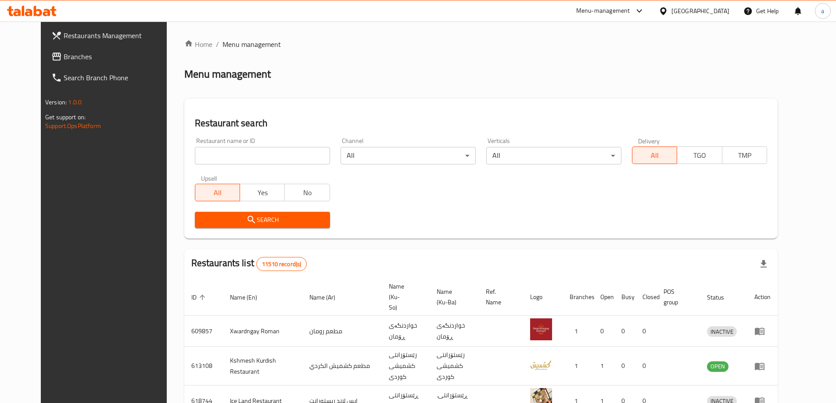
click at [79, 51] on span "Branches" at bounding box center [119, 56] width 110 height 11
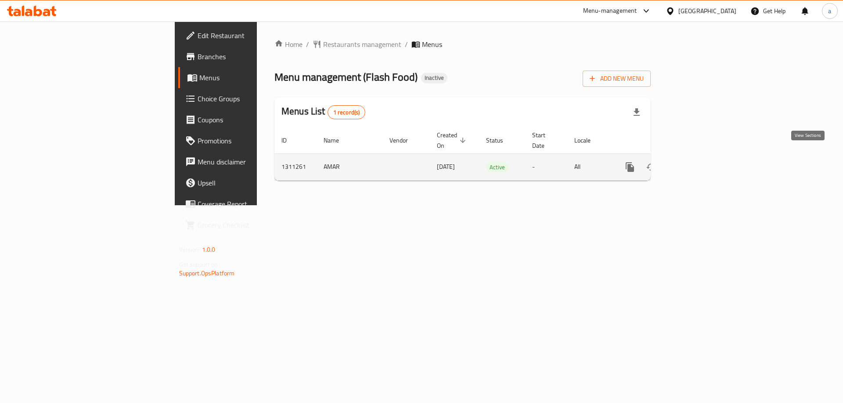
click at [698, 162] on icon "enhanced table" at bounding box center [693, 167] width 11 height 11
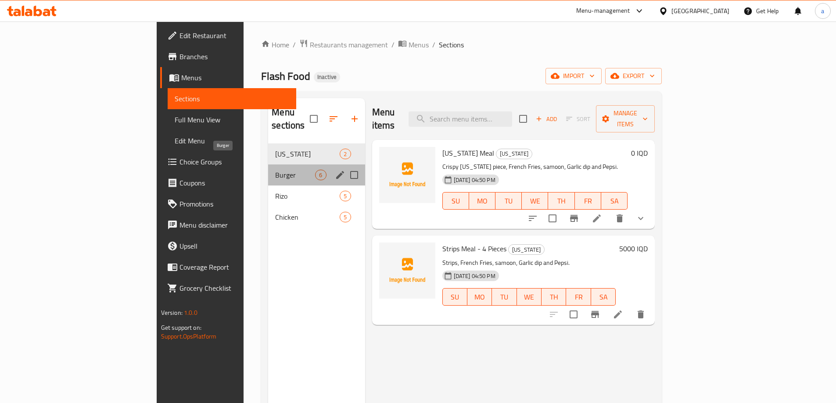
click at [275, 170] on span "Burger" at bounding box center [295, 175] width 40 height 11
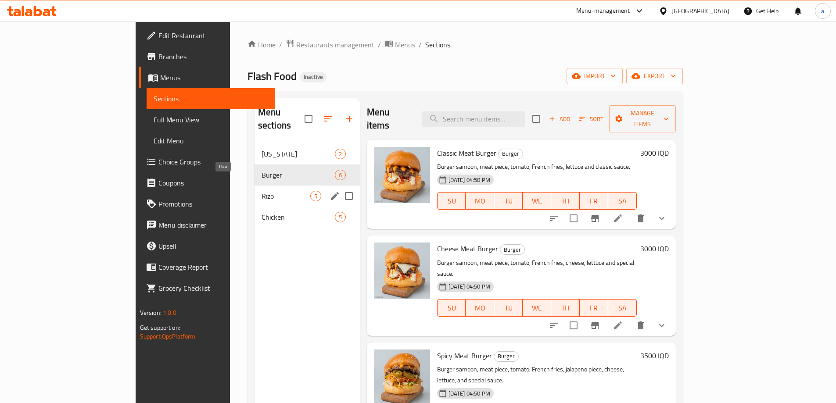
click at [262, 191] on span "Rizo" at bounding box center [286, 196] width 49 height 11
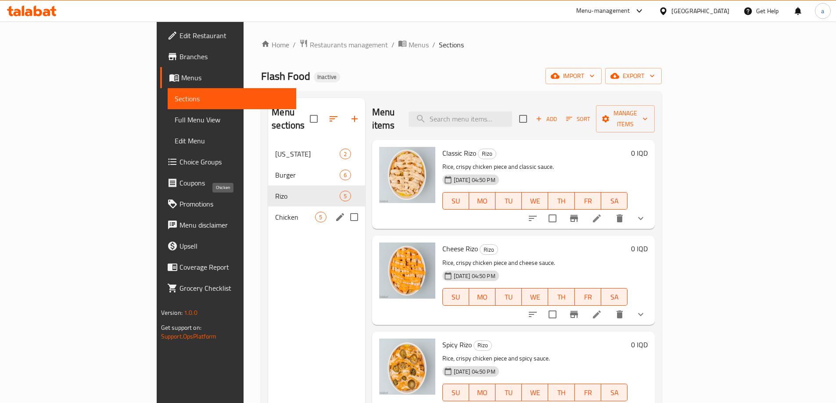
click at [275, 212] on span "Chicken" at bounding box center [295, 217] width 40 height 11
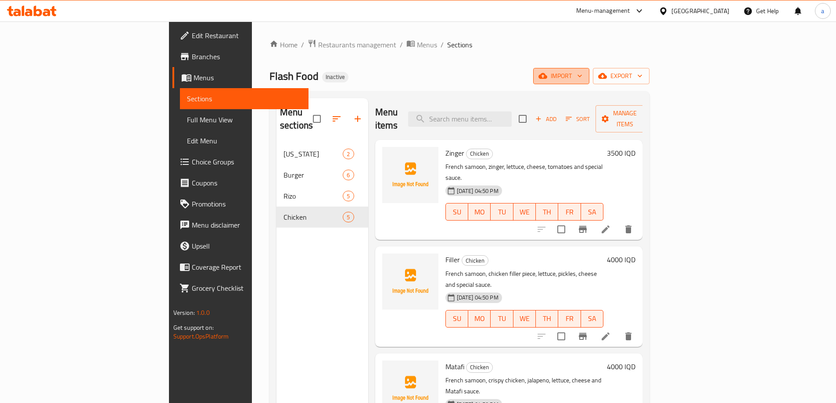
click at [582, 73] on span "import" at bounding box center [561, 76] width 42 height 11
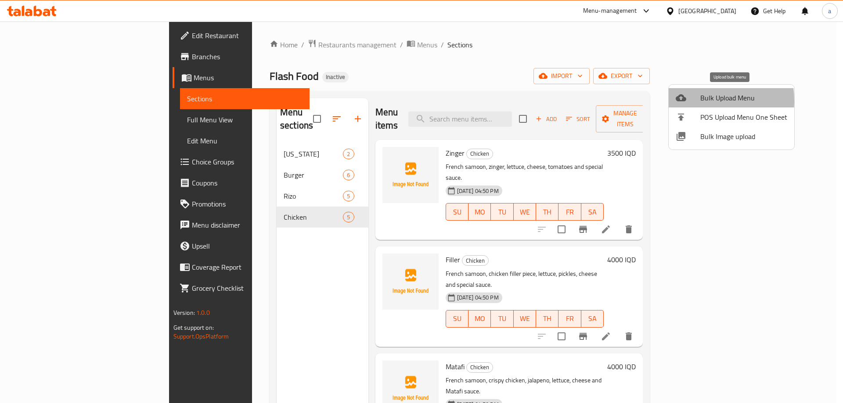
click at [690, 101] on div at bounding box center [687, 98] width 25 height 11
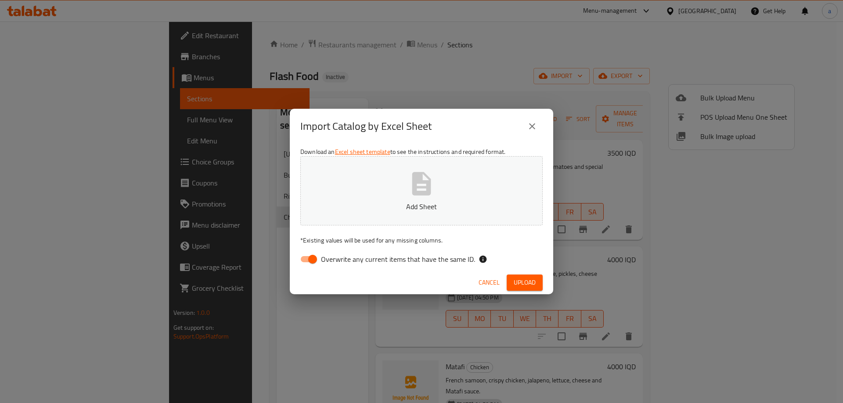
click at [320, 259] on input "Overwrite any current items that have the same ID." at bounding box center [312, 259] width 50 height 17
checkbox input "false"
click at [401, 201] on button "Add Sheet" at bounding box center [421, 190] width 242 height 69
click at [432, 197] on icon "button" at bounding box center [421, 184] width 28 height 28
click at [525, 276] on button "Upload" at bounding box center [524, 283] width 36 height 16
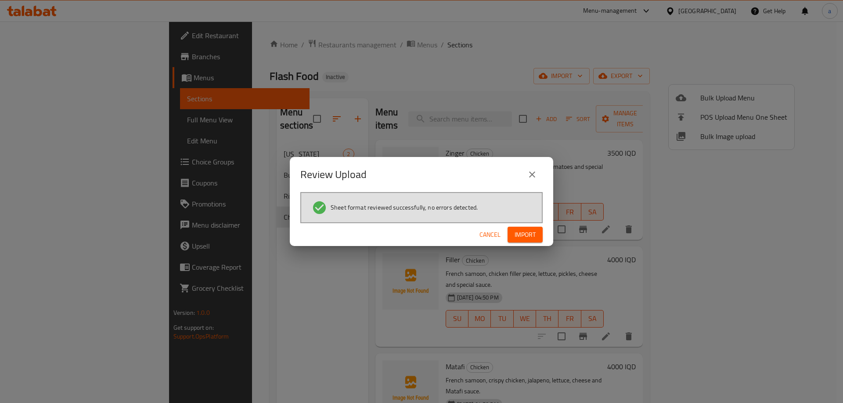
click at [524, 237] on span "Import" at bounding box center [524, 234] width 21 height 11
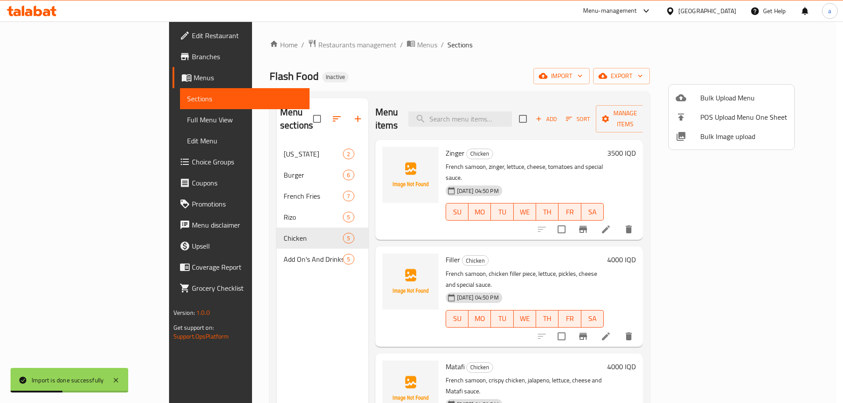
click at [209, 185] on div at bounding box center [421, 201] width 843 height 403
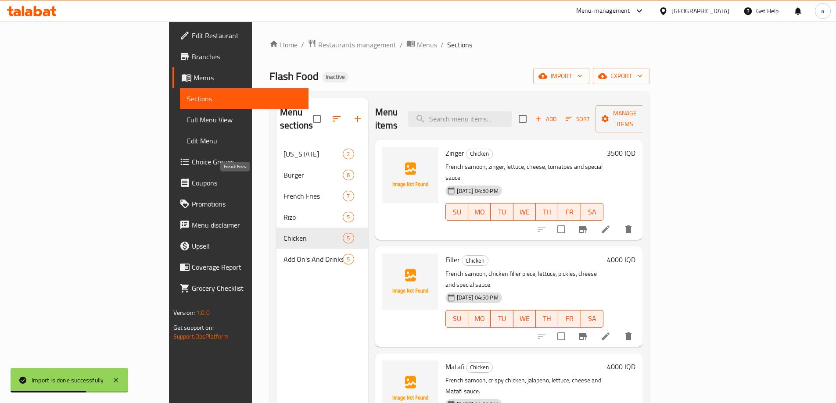
click at [283, 191] on span "French Fries" at bounding box center [312, 196] width 59 height 11
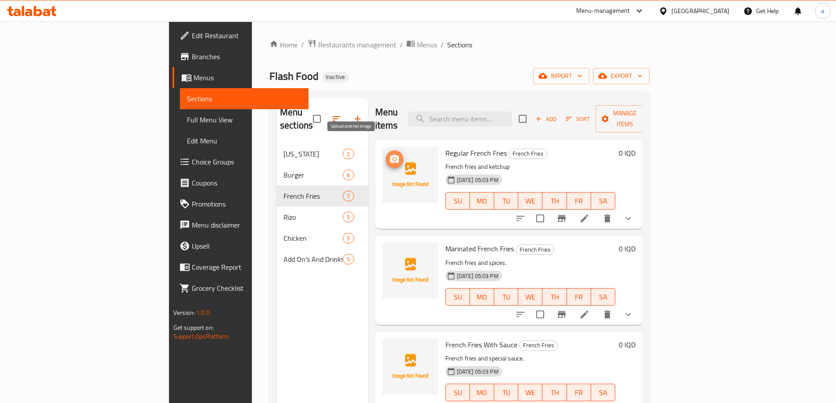
click at [390, 155] on icon "upload picture" at bounding box center [394, 159] width 9 height 8
click at [389, 250] on icon "upload picture" at bounding box center [394, 255] width 11 height 11
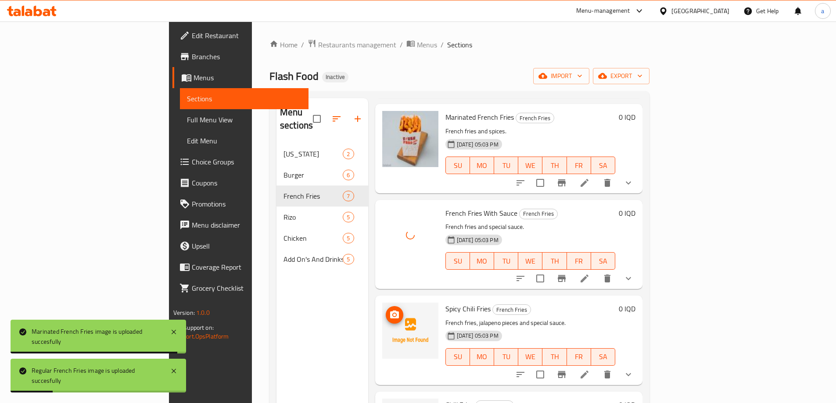
scroll to position [263, 0]
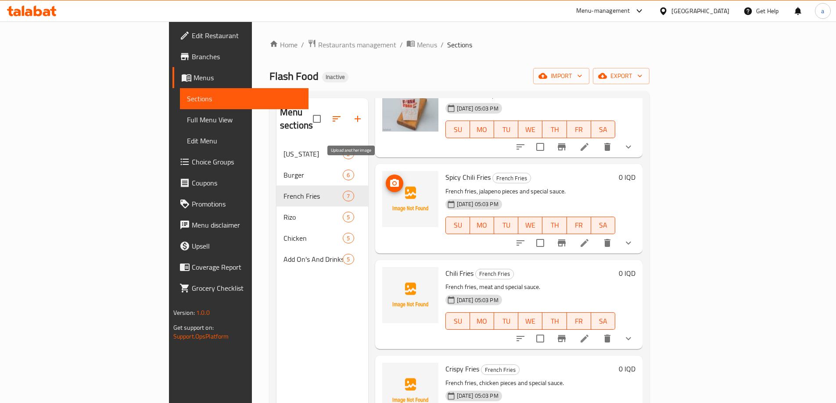
click at [386, 178] on span "upload picture" at bounding box center [395, 183] width 18 height 11
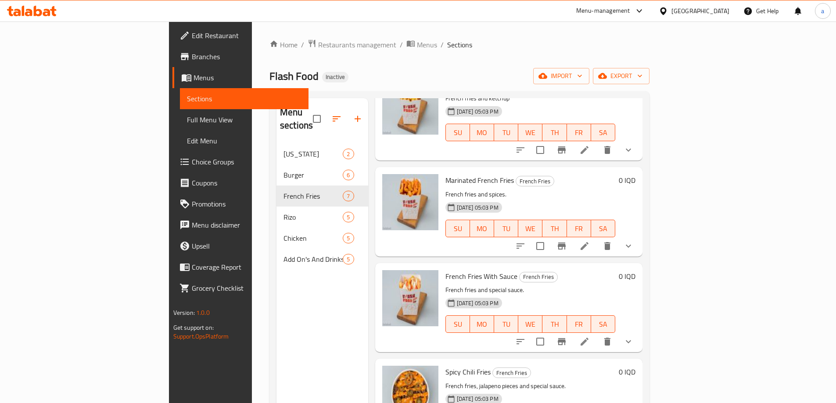
scroll to position [0, 0]
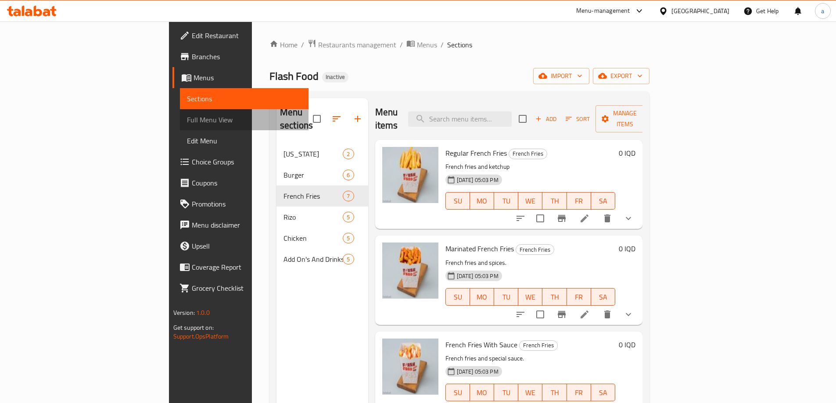
click at [187, 120] on span "Full Menu View" at bounding box center [244, 120] width 115 height 11
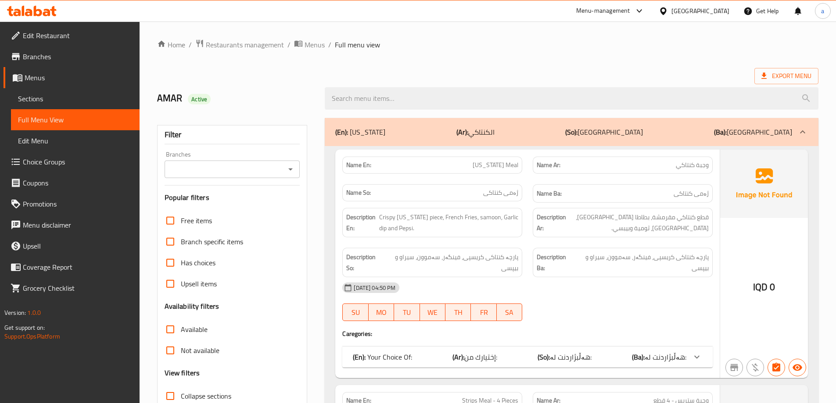
click at [293, 168] on icon "Open" at bounding box center [290, 169] width 11 height 11
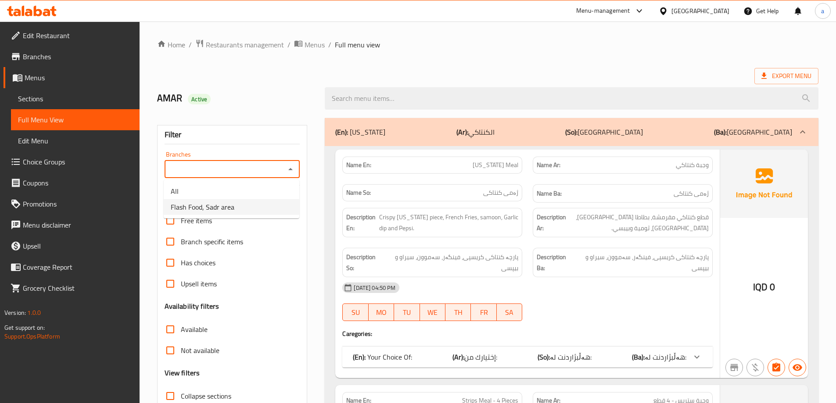
click at [262, 213] on li "Flash Food, Sadr area" at bounding box center [232, 207] width 136 height 16
type input "Flash Food, Sadr area"
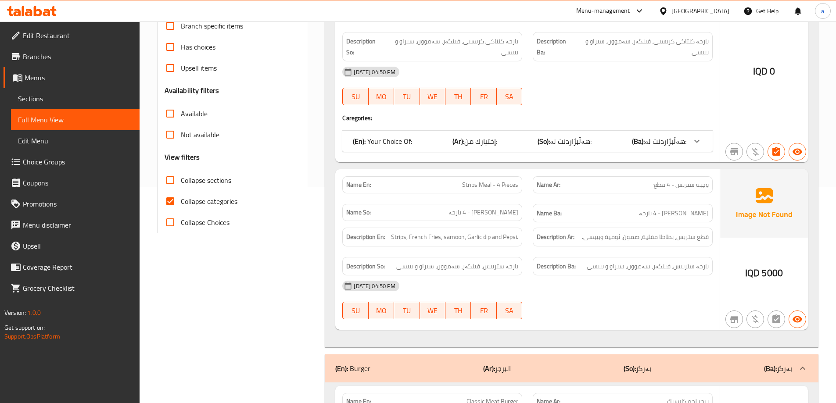
scroll to position [263, 0]
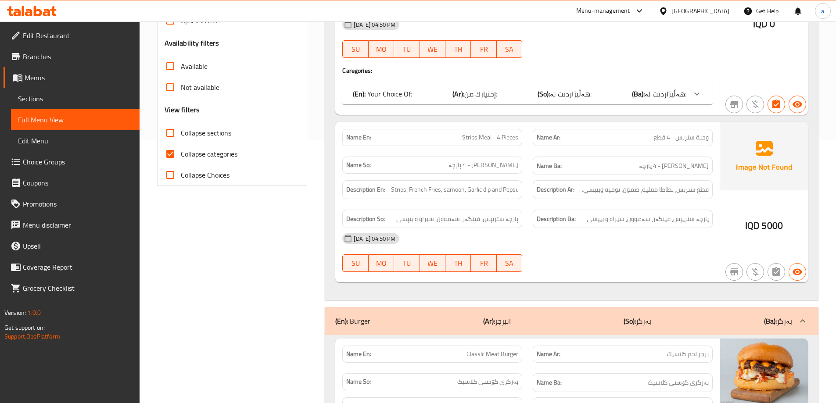
drag, startPoint x: 203, startPoint y: 146, endPoint x: 207, endPoint y: 143, distance: 5.6
click at [203, 147] on label "Collapse categories" at bounding box center [199, 153] width 78 height 21
click at [181, 147] on input "Collapse categories" at bounding box center [170, 153] width 21 height 21
checkbox input "false"
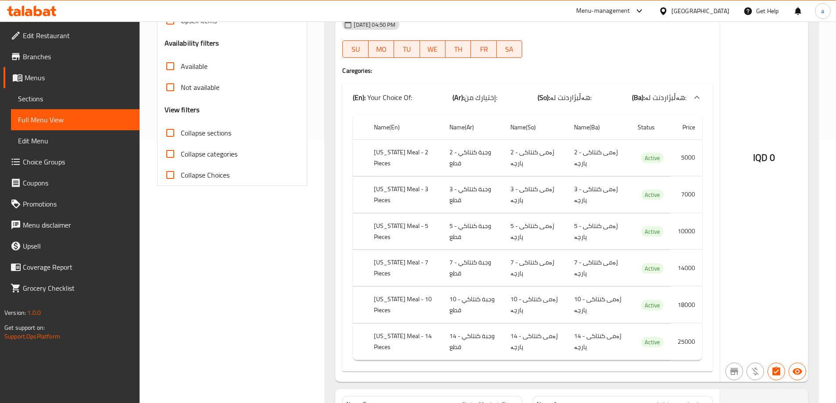
click at [208, 136] on span "Collapse sections" at bounding box center [206, 133] width 50 height 11
click at [181, 136] on input "Collapse sections" at bounding box center [170, 132] width 21 height 21
checkbox input "true"
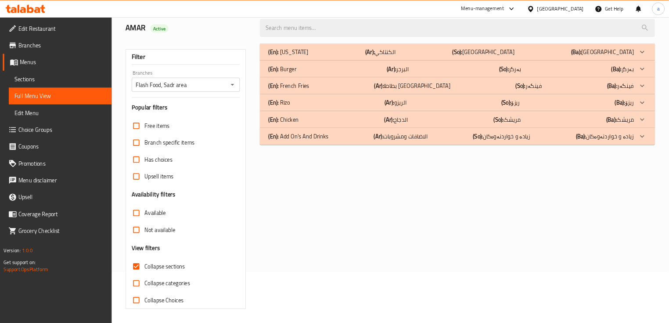
scroll to position [0, 0]
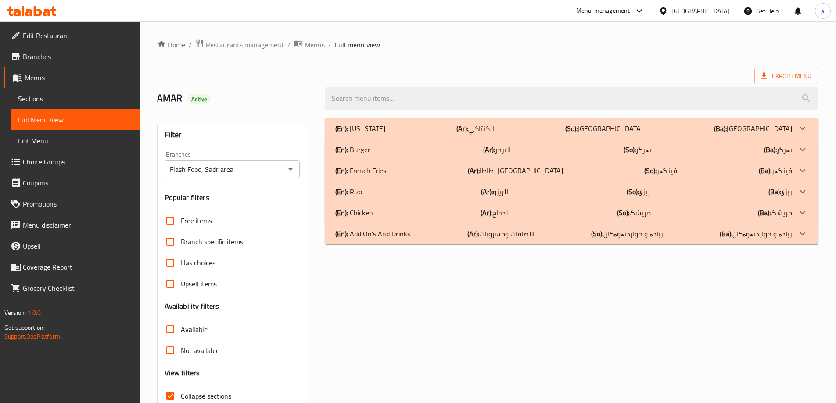
click at [786, 165] on p "(Ba): فینگەر" at bounding box center [775, 170] width 33 height 11
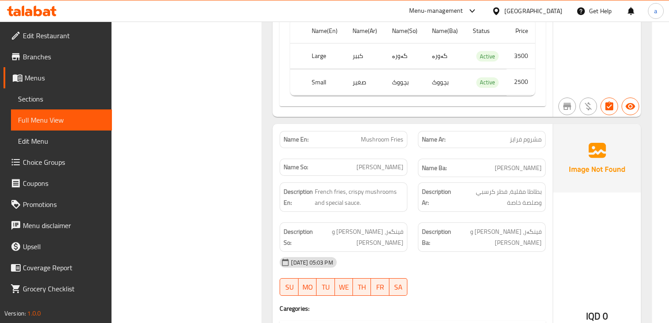
scroll to position [2094, 0]
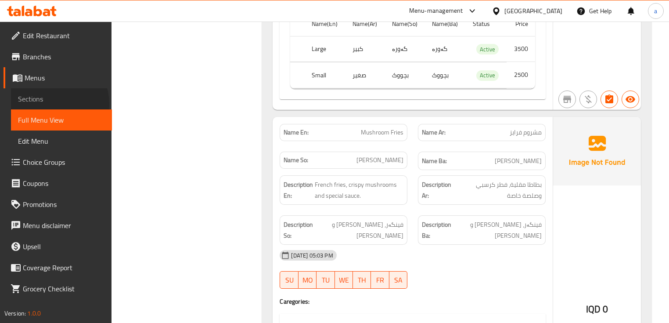
click at [51, 104] on span "Sections" at bounding box center [61, 98] width 87 height 11
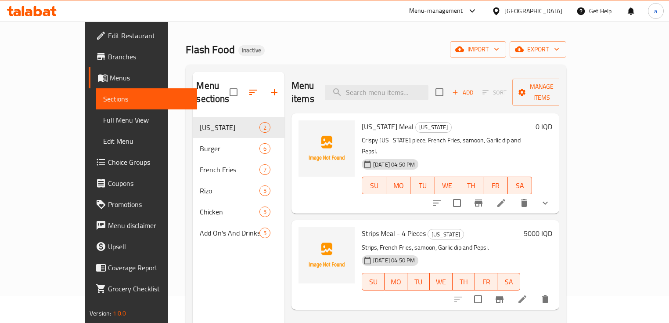
scroll to position [18, 0]
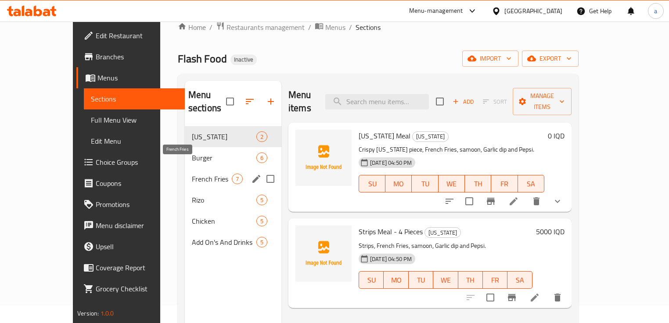
click at [192, 173] on span "French Fries" at bounding box center [212, 178] width 40 height 11
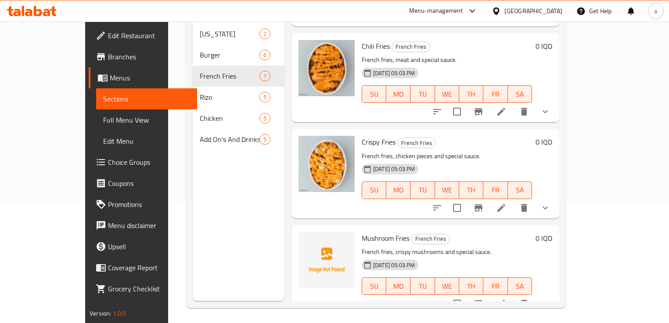
scroll to position [123, 0]
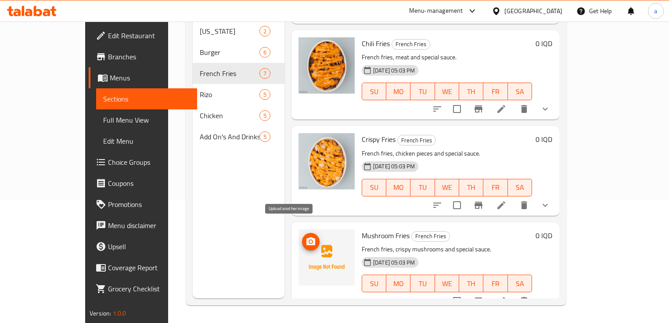
click at [302, 236] on span "upload picture" at bounding box center [311, 241] width 18 height 11
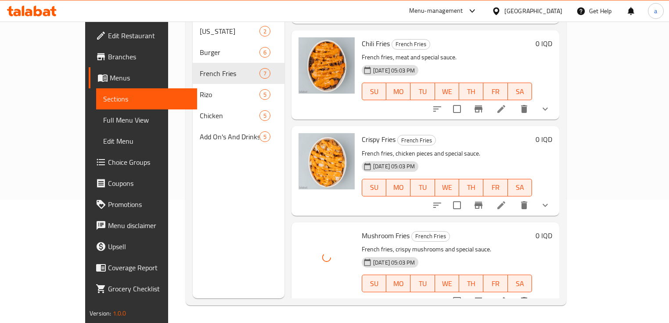
click at [103, 122] on span "Full Menu View" at bounding box center [146, 120] width 87 height 11
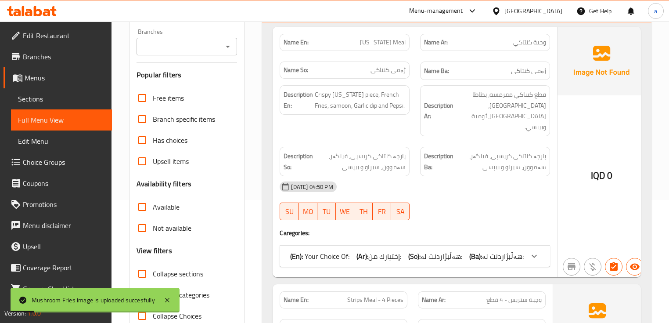
click at [229, 47] on icon "Open" at bounding box center [227, 46] width 11 height 11
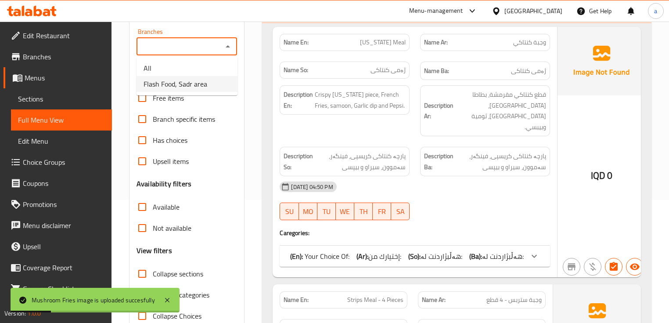
click at [219, 90] on li "Flash Food, Sadr area" at bounding box center [186, 84] width 101 height 16
type input "Flash Food, Sadr area"
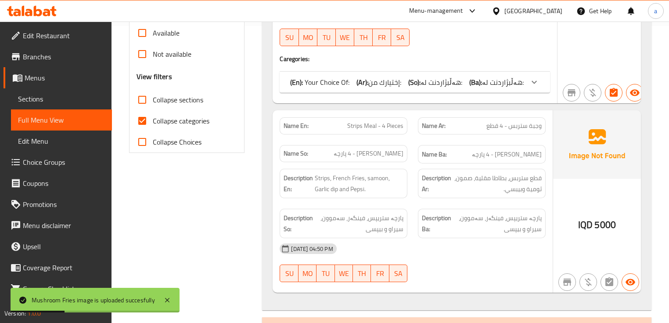
scroll to position [333, 0]
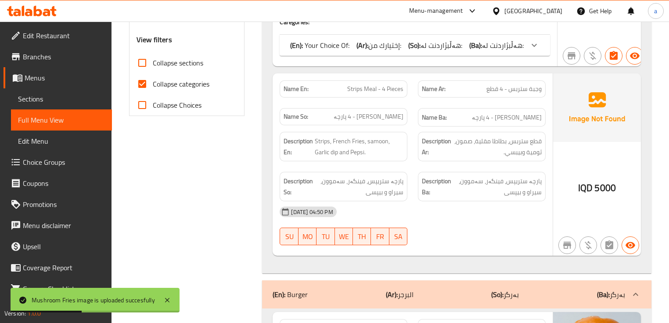
click at [172, 86] on span "Collapse categories" at bounding box center [181, 84] width 57 height 11
click at [153, 86] on input "Collapse categories" at bounding box center [142, 83] width 21 height 21
checkbox input "false"
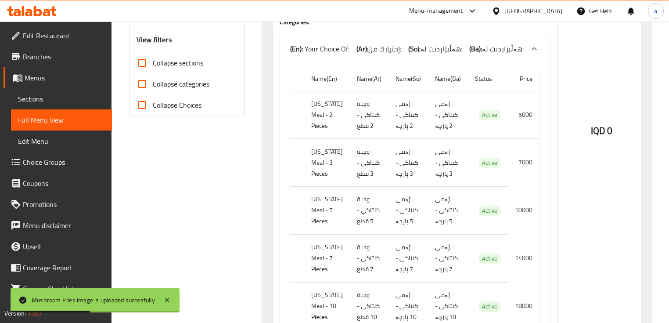
click at [180, 60] on span "Collapse sections" at bounding box center [178, 62] width 50 height 11
click at [153, 60] on input "Collapse sections" at bounding box center [142, 62] width 21 height 21
checkbox input "true"
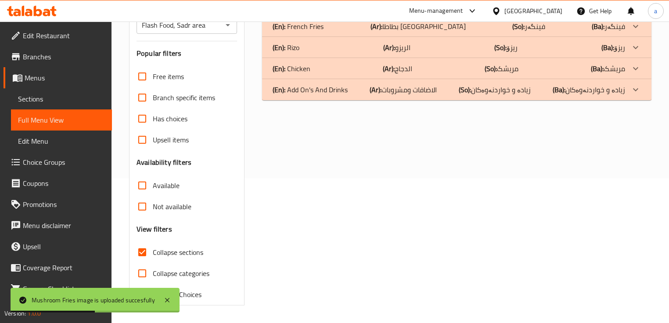
scroll to position [123, 0]
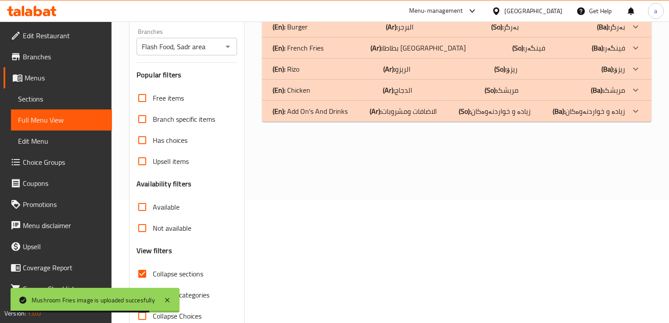
click at [624, 50] on p "(Ba): فینگەر" at bounding box center [608, 48] width 33 height 11
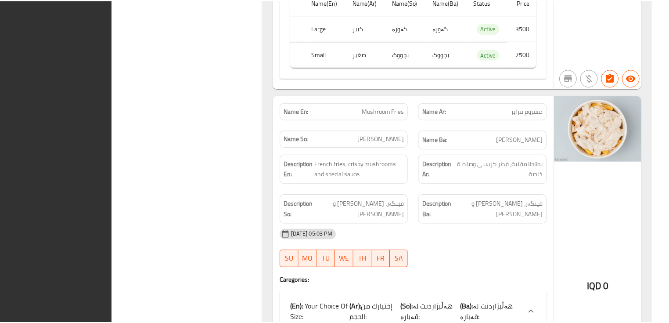
scroll to position [2305, 0]
